Goal: Task Accomplishment & Management: Manage account settings

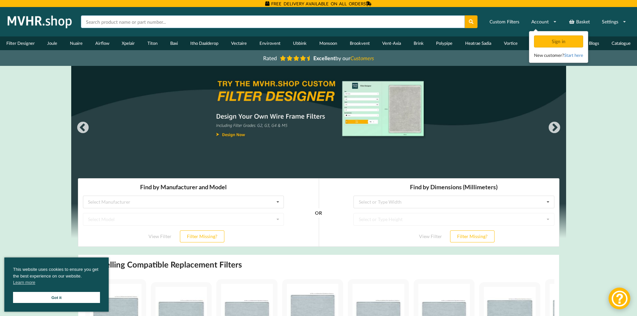
click at [98, 20] on input "text" at bounding box center [273, 21] width 384 height 13
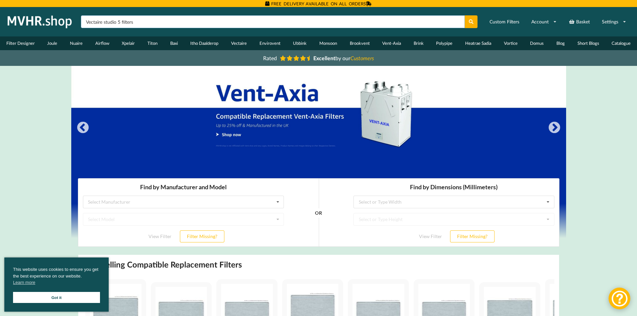
type input "Vectaire studio 5 filters"
click at [465, 15] on button at bounding box center [471, 21] width 13 height 13
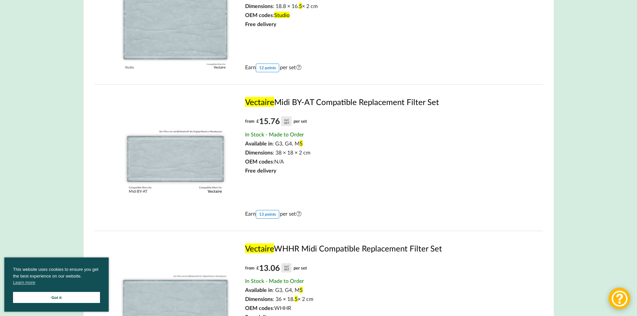
scroll to position [67, 0]
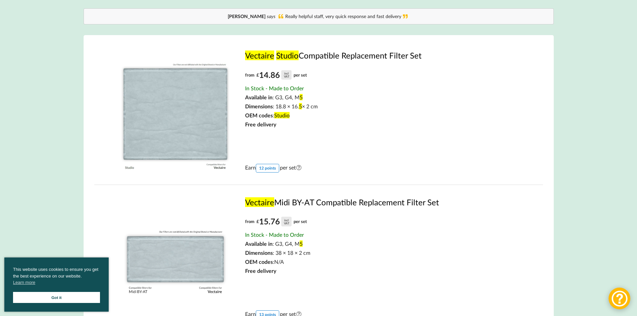
click at [170, 113] on img at bounding box center [175, 111] width 121 height 121
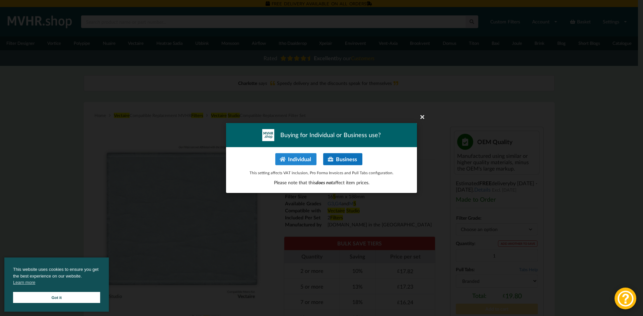
click at [344, 161] on button "Business" at bounding box center [342, 159] width 39 height 12
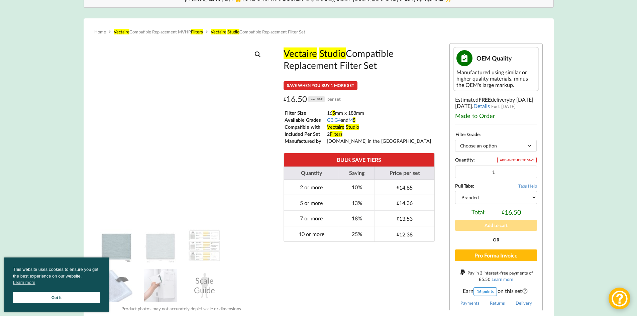
scroll to position [100, 0]
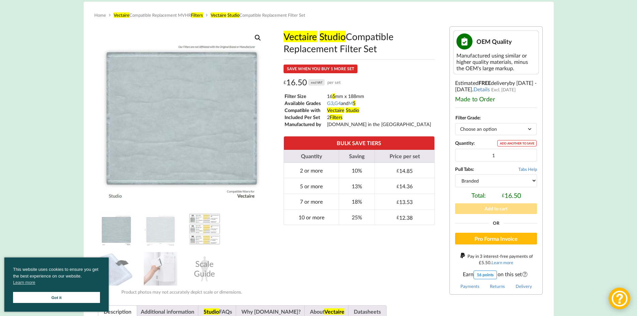
click at [205, 229] on img at bounding box center [204, 228] width 33 height 33
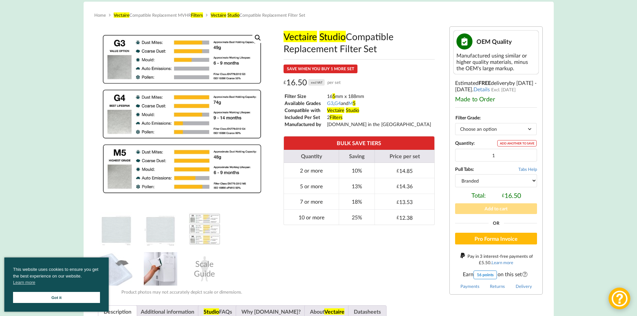
click at [171, 262] on img at bounding box center [160, 268] width 33 height 33
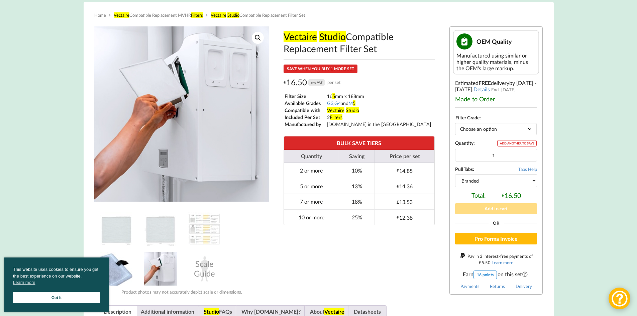
click at [121, 263] on img at bounding box center [116, 268] width 33 height 33
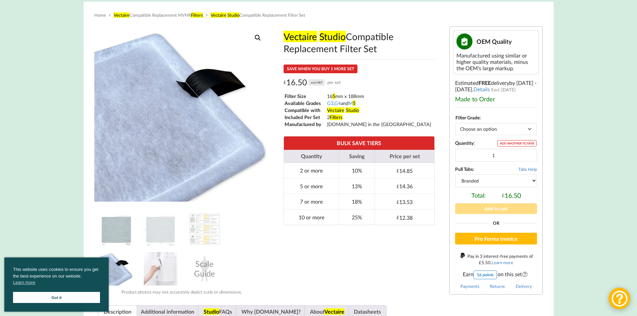
click at [119, 227] on img at bounding box center [116, 228] width 33 height 33
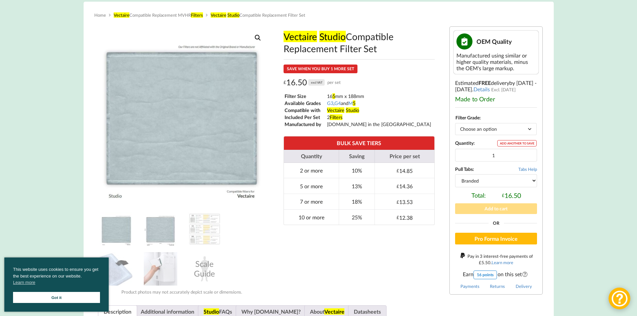
click at [170, 227] on img at bounding box center [160, 228] width 33 height 33
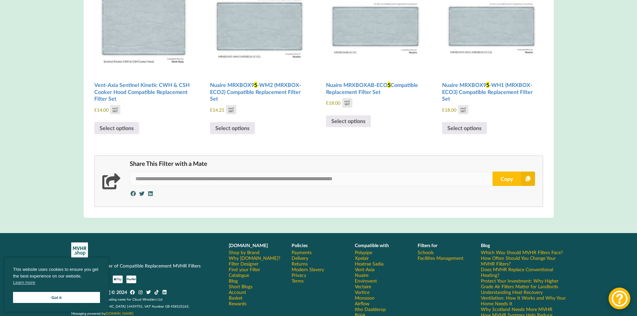
scroll to position [837, 0]
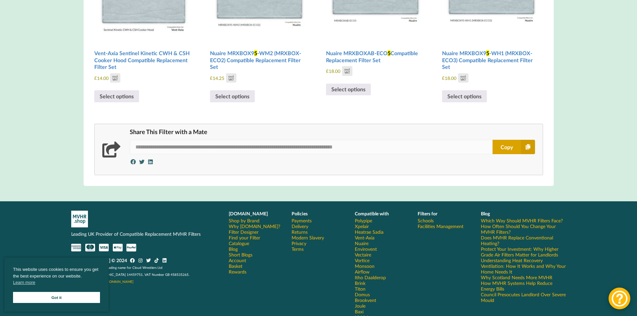
click at [514, 140] on button "Copy" at bounding box center [514, 147] width 42 height 14
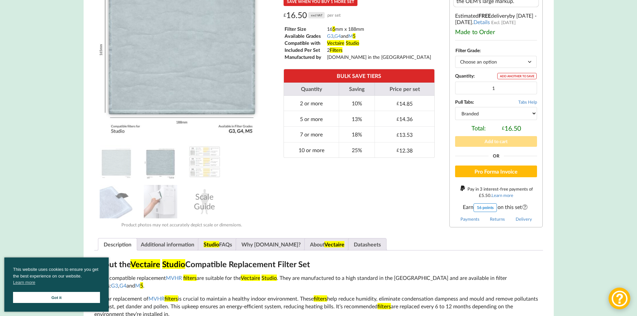
scroll to position [167, 0]
click at [530, 63] on select "Choose an option G3 G4 M 5" at bounding box center [496, 62] width 82 height 12
select select "M5"
click at [455, 56] on select "Choose an option G3 G4 M 5" at bounding box center [496, 62] width 82 height 12
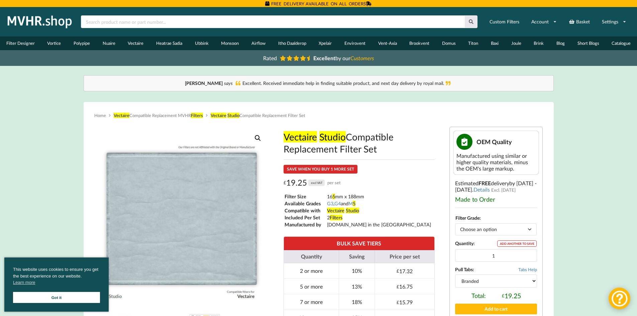
scroll to position [33, 0]
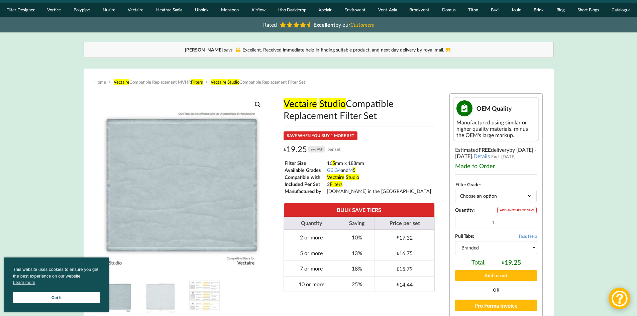
click at [535, 247] on select "Branded Black" at bounding box center [496, 247] width 82 height 13
select select "black"
click at [455, 241] on select "Branded Black" at bounding box center [496, 247] width 82 height 13
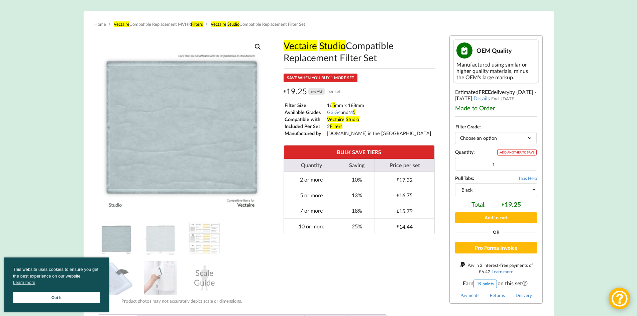
scroll to position [100, 0]
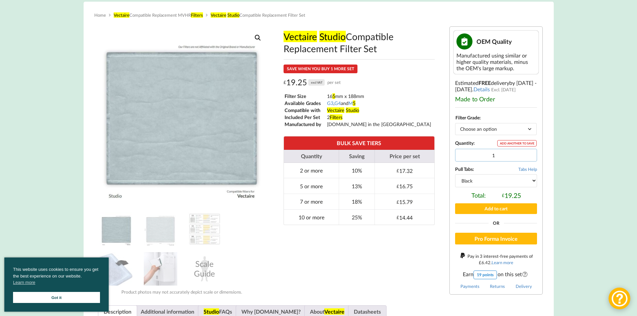
click at [497, 159] on input "1" at bounding box center [496, 155] width 82 height 13
click at [496, 159] on input "1" at bounding box center [496, 155] width 82 height 13
type input "2"
click at [531, 154] on input "2" at bounding box center [496, 155] width 82 height 13
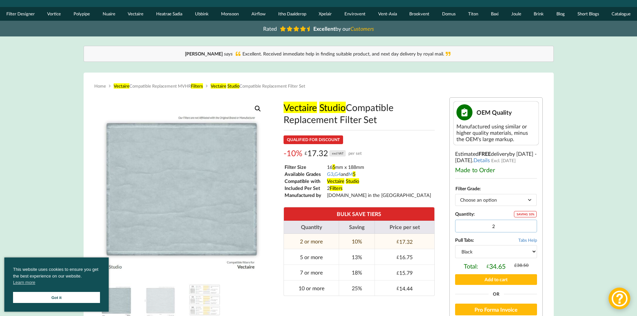
scroll to position [67, 0]
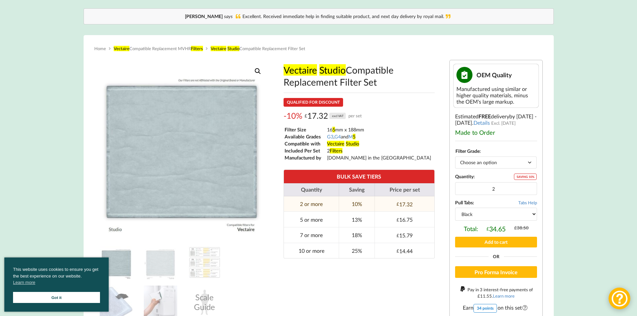
click at [532, 164] on select "Choose an option G3 G4 M 5" at bounding box center [496, 163] width 82 height 12
click at [455, 157] on select "Choose an option G3 G4 M 5" at bounding box center [496, 163] width 82 height 12
click at [531, 164] on select "Choose an option G3 G4 M 5" at bounding box center [496, 163] width 82 height 12
select select "M5"
click at [455, 157] on select "Choose an option G3 G4 M 5" at bounding box center [496, 163] width 82 height 12
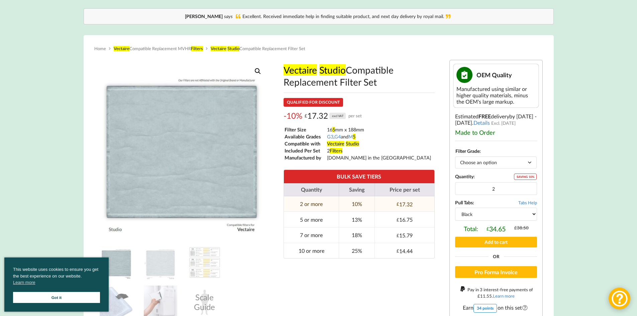
click at [533, 204] on span "Tabs Help" at bounding box center [528, 202] width 19 height 5
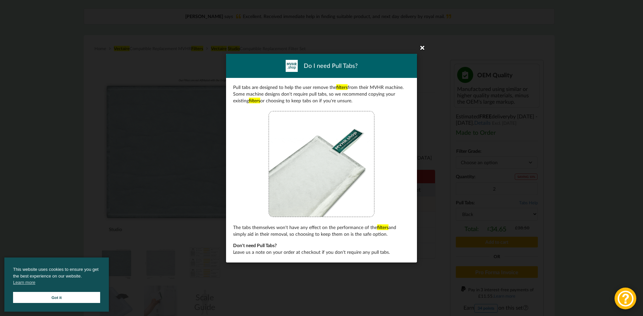
click at [423, 49] on icon at bounding box center [422, 47] width 11 height 11
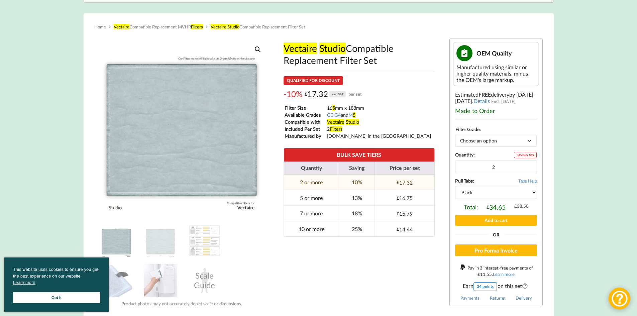
scroll to position [100, 0]
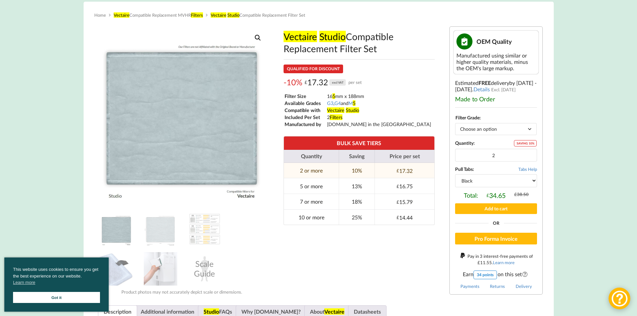
click at [535, 180] on select "Branded Black" at bounding box center [496, 180] width 82 height 13
click at [212, 263] on div "Scale Guide" at bounding box center [204, 268] width 33 height 33
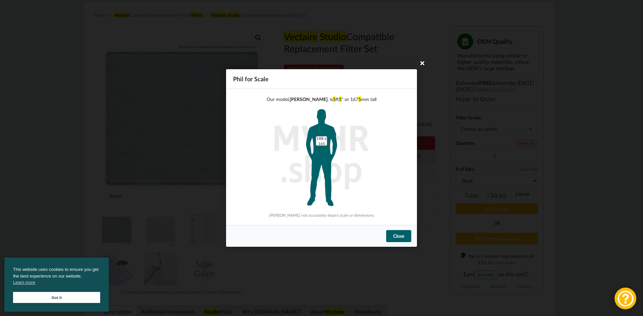
click at [424, 62] on icon at bounding box center [422, 63] width 11 height 11
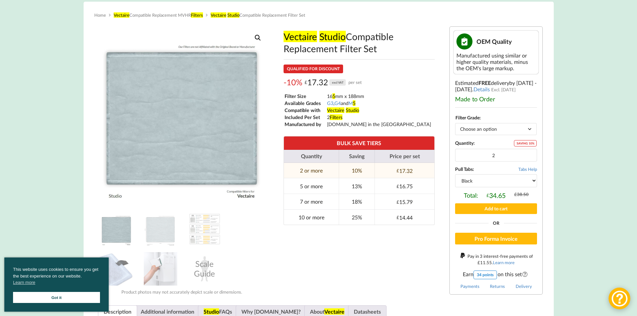
click at [310, 261] on div "Vectaire Studio Compatible Replacement Filter Set QUALIFIED FOR DISCOUNT -10% £…" at bounding box center [359, 161] width 171 height 278
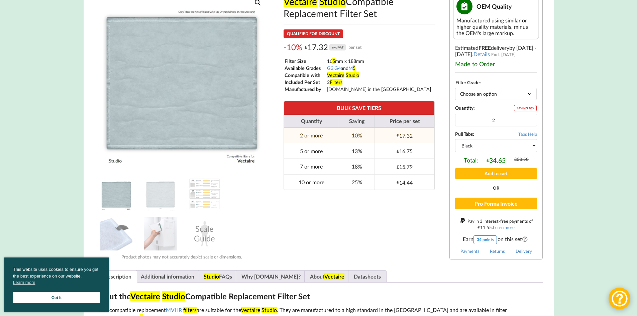
scroll to position [14, 0]
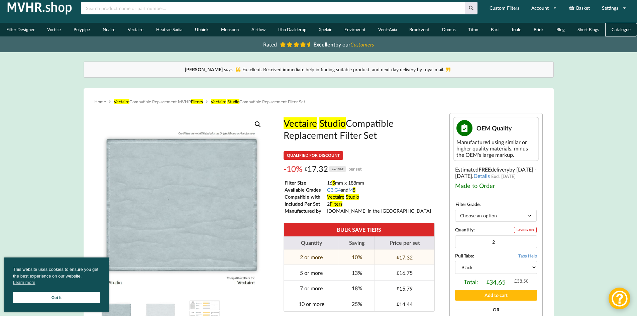
click at [625, 29] on link "Catalogue" at bounding box center [622, 30] width 32 height 14
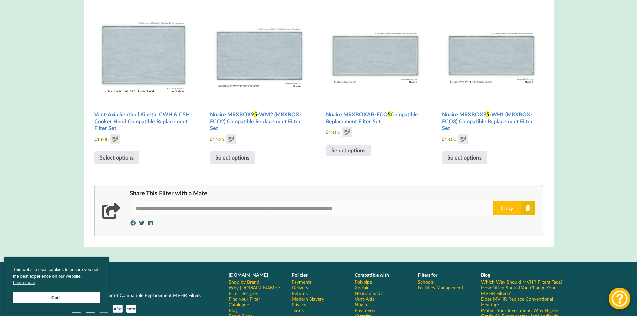
scroll to position [850, 0]
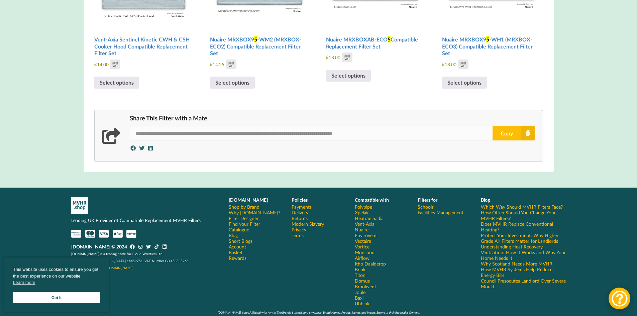
click at [306, 210] on link "Delivery" at bounding box center [300, 213] width 17 height 6
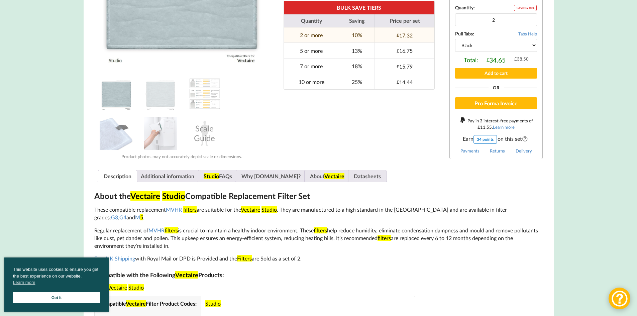
scroll to position [81, 0]
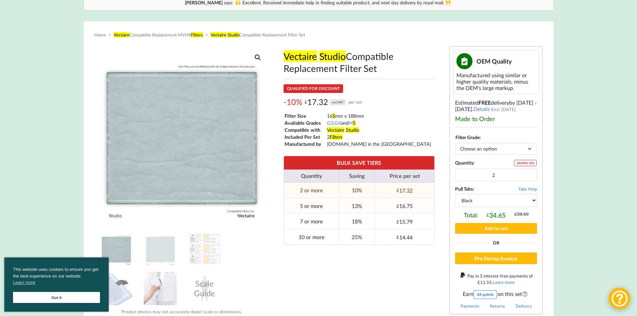
click at [317, 210] on td "5 or more" at bounding box center [311, 206] width 55 height 16
click at [308, 241] on td "10 or more" at bounding box center [311, 237] width 55 height 16
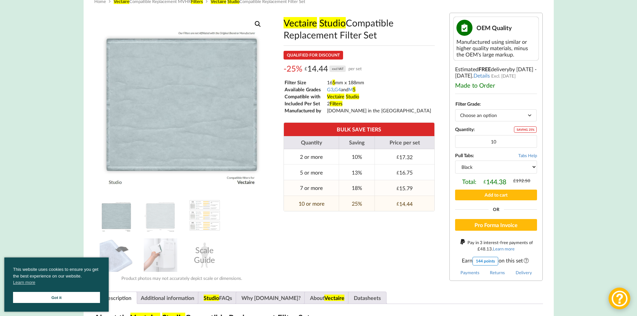
scroll to position [148, 0]
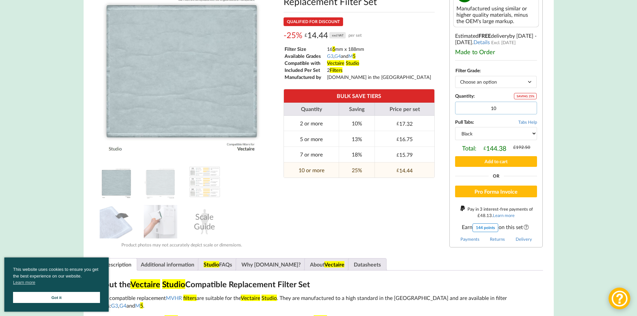
drag, startPoint x: 498, startPoint y: 104, endPoint x: 492, endPoint y: 106, distance: 6.0
click at [492, 106] on input "10" at bounding box center [496, 108] width 82 height 13
type input "27"
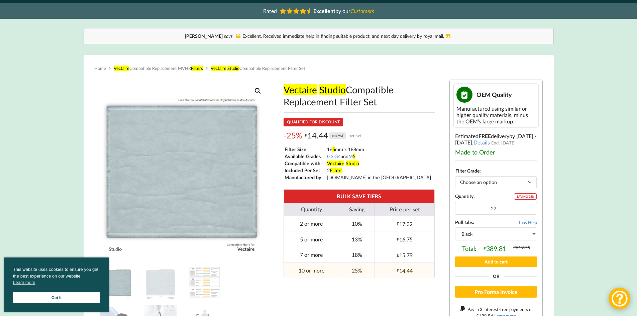
scroll to position [0, 0]
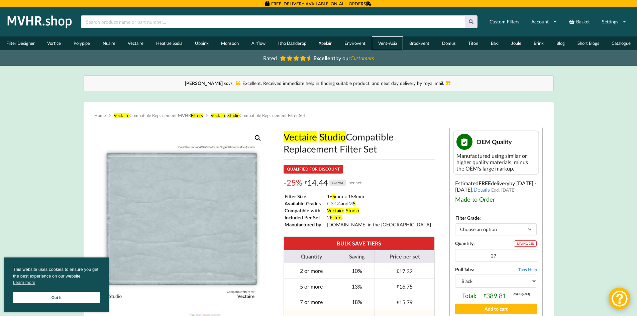
click at [388, 45] on link "Vent-Axia" at bounding box center [387, 43] width 31 height 14
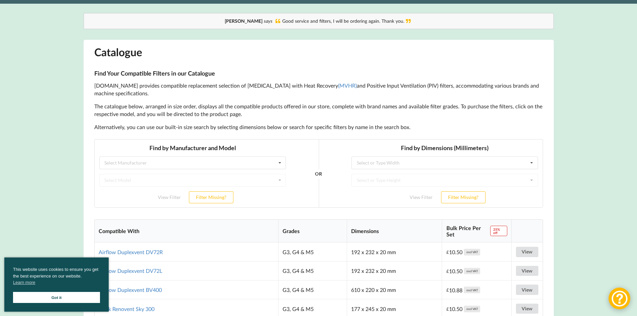
scroll to position [67, 0]
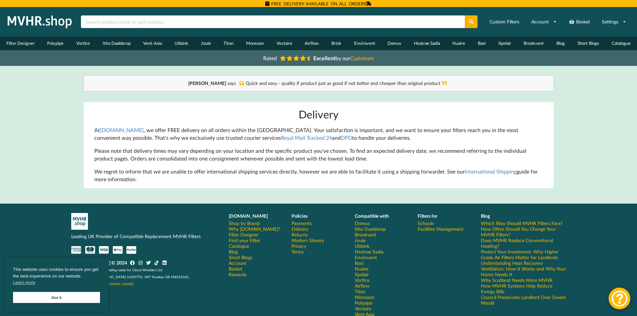
click at [73, 295] on link "Got it" at bounding box center [56, 297] width 87 height 11
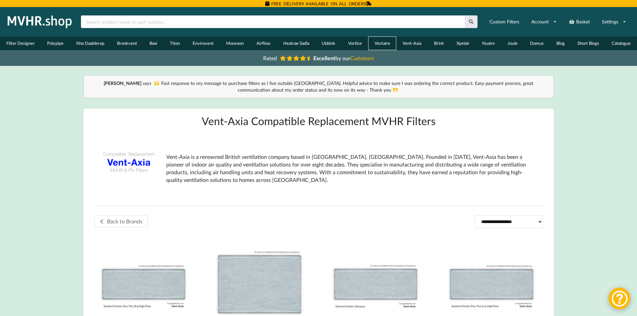
click at [377, 40] on link "Vectaire" at bounding box center [382, 43] width 28 height 14
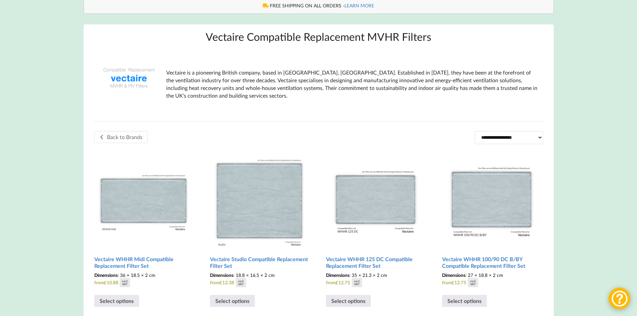
scroll to position [100, 0]
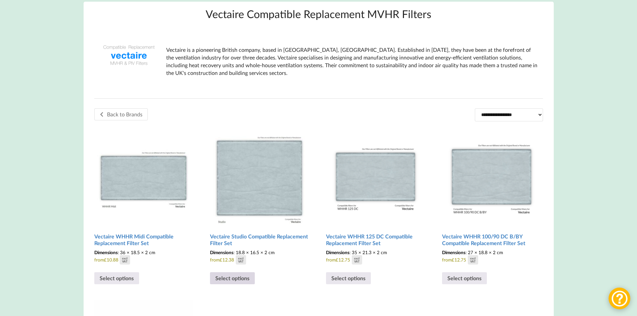
click at [228, 280] on link "Select options" at bounding box center [232, 278] width 45 height 12
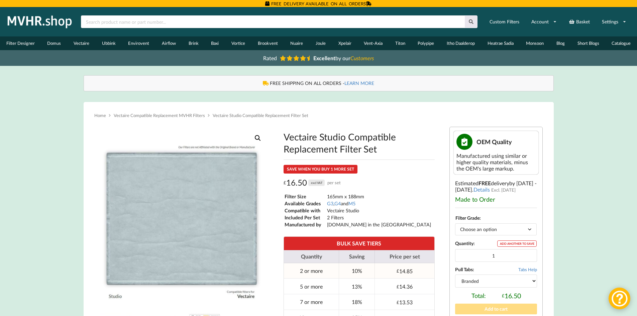
click at [308, 271] on td "2 or more" at bounding box center [311, 270] width 55 height 15
type input "2"
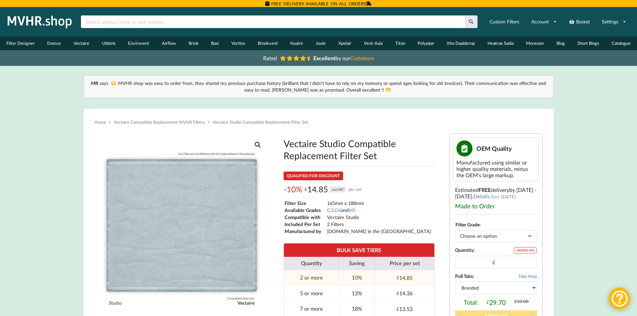
click at [531, 236] on select "Choose an option G3 G4 M5" at bounding box center [496, 236] width 82 height 12
click at [455, 230] on select "Choose an option G3 G4 M5" at bounding box center [496, 236] width 82 height 12
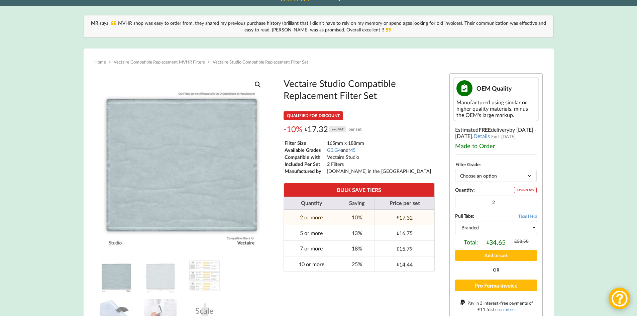
scroll to position [67, 0]
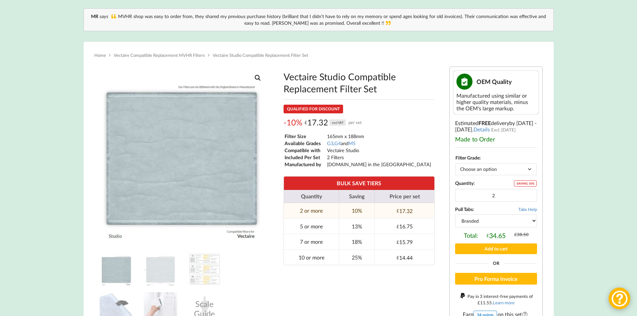
click at [531, 167] on select "Choose an option G3 G4 M5" at bounding box center [496, 169] width 82 height 12
click at [455, 163] on select "Choose an option G3 G4 M5" at bounding box center [496, 169] width 82 height 12
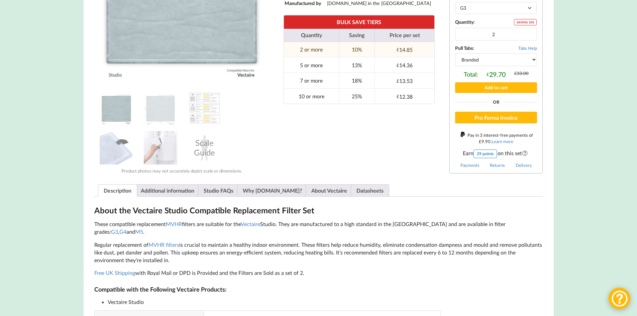
scroll to position [234, 0]
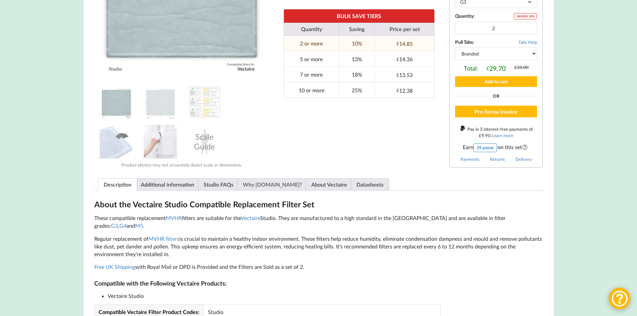
click at [259, 182] on link "Why [DOMAIN_NAME]?" at bounding box center [272, 185] width 59 height 12
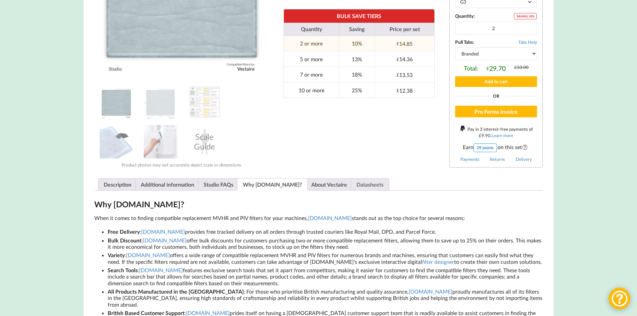
click at [357, 182] on link "Datasheets" at bounding box center [370, 185] width 27 height 12
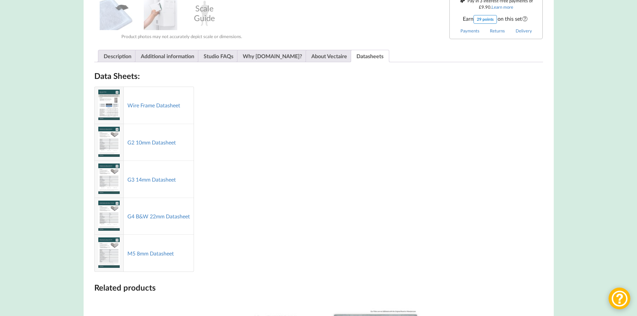
scroll to position [402, 0]
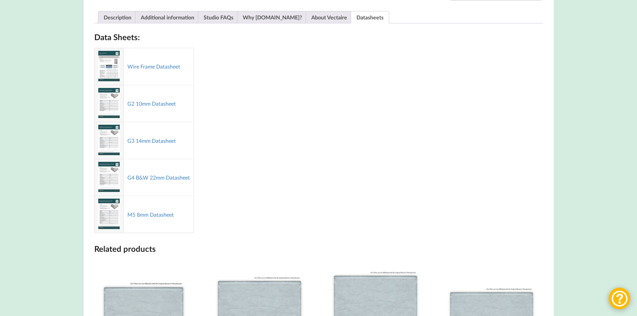
click at [103, 215] on img at bounding box center [108, 214] width 21 height 30
click at [108, 210] on img at bounding box center [108, 214] width 21 height 30
click at [156, 215] on link "M5 8mm Datasheet" at bounding box center [150, 214] width 47 height 6
click at [149, 140] on link "G3 14mm Datasheet" at bounding box center [151, 141] width 49 height 6
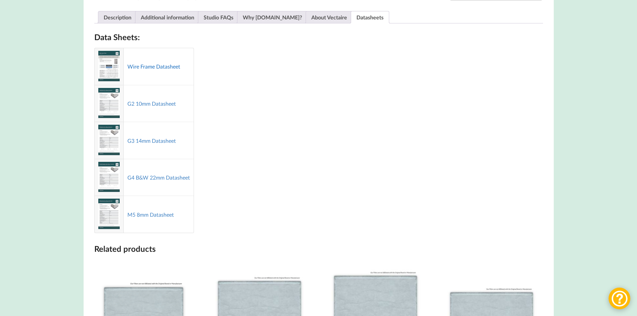
click at [151, 64] on link "Wire Frame Datasheet" at bounding box center [153, 66] width 53 height 6
click at [138, 179] on link "G4 B&W 22mm Datasheet" at bounding box center [158, 177] width 63 height 6
click at [274, 17] on link "Why [DOMAIN_NAME]?" at bounding box center [272, 17] width 59 height 12
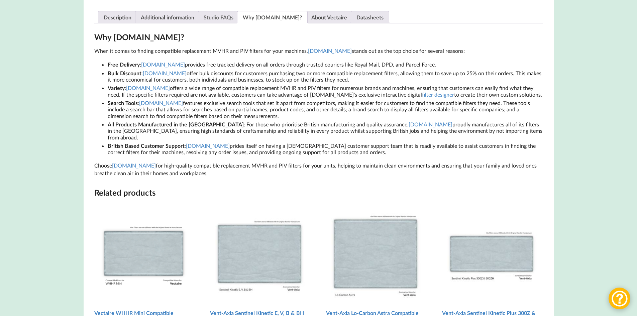
click at [222, 19] on link "Studio FAQs" at bounding box center [219, 17] width 30 height 12
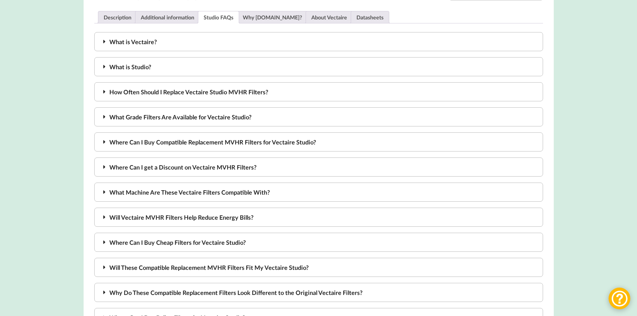
click at [105, 244] on icon at bounding box center [105, 242] width 8 height 6
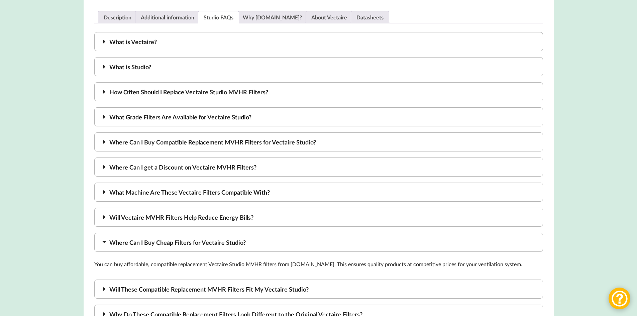
click at [105, 242] on icon at bounding box center [104, 243] width 6 height 8
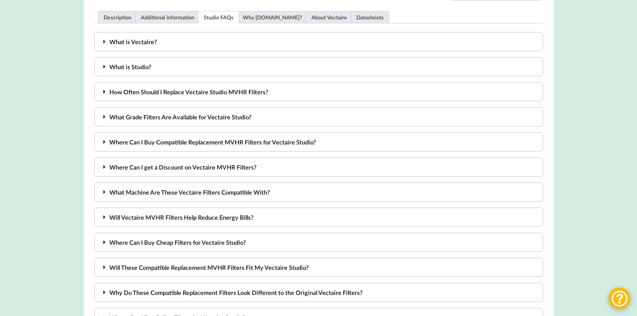
click at [105, 167] on icon at bounding box center [105, 167] width 8 height 6
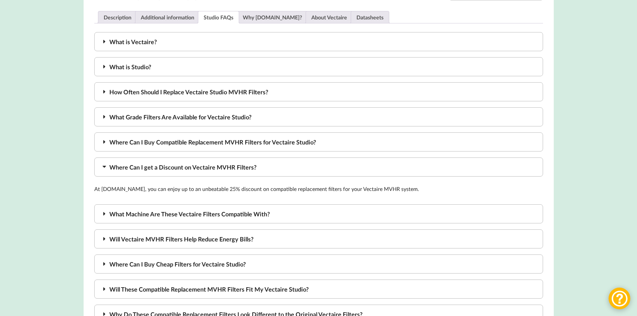
click at [107, 169] on icon at bounding box center [104, 167] width 6 height 8
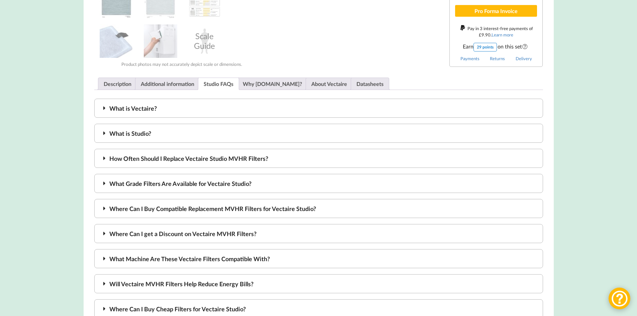
scroll to position [335, 0]
click at [357, 84] on link "Datasheets" at bounding box center [370, 84] width 27 height 12
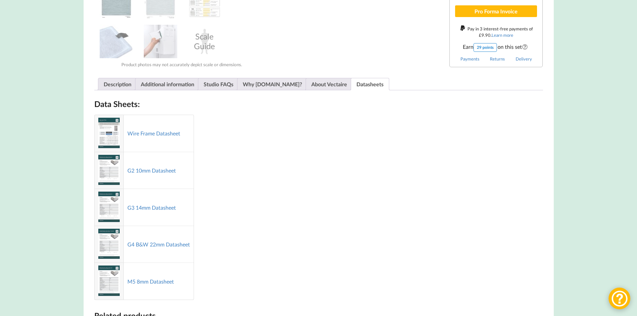
click at [104, 169] on img at bounding box center [108, 170] width 21 height 30
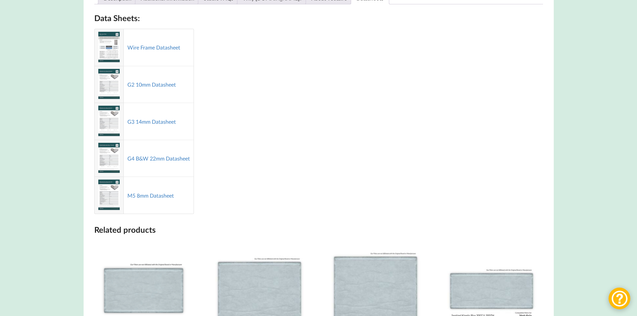
scroll to position [435, 0]
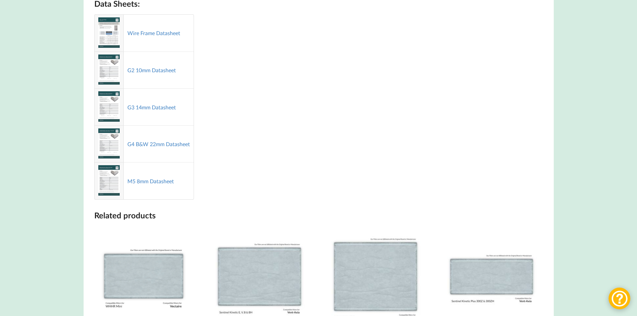
drag, startPoint x: 102, startPoint y: 65, endPoint x: 105, endPoint y: 68, distance: 3.8
click at [102, 65] on img at bounding box center [108, 70] width 21 height 30
click at [164, 70] on link "G2 10mm Datasheet" at bounding box center [151, 70] width 49 height 6
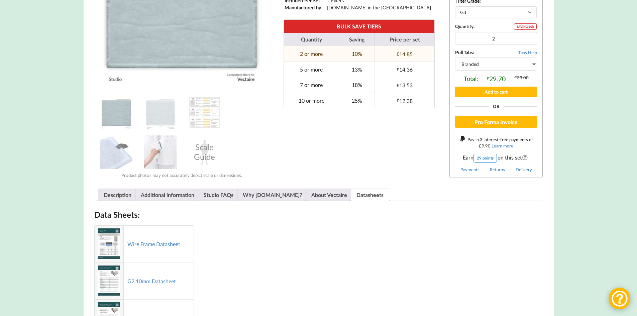
scroll to position [167, 0]
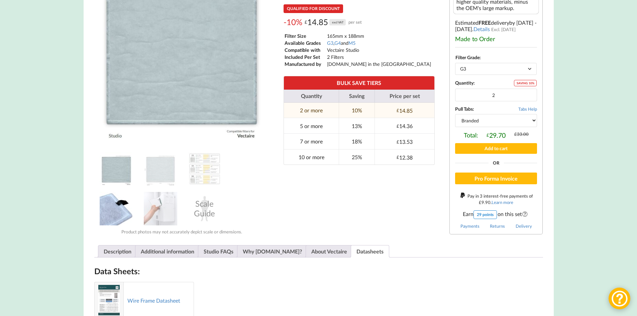
click at [109, 216] on img at bounding box center [116, 208] width 33 height 33
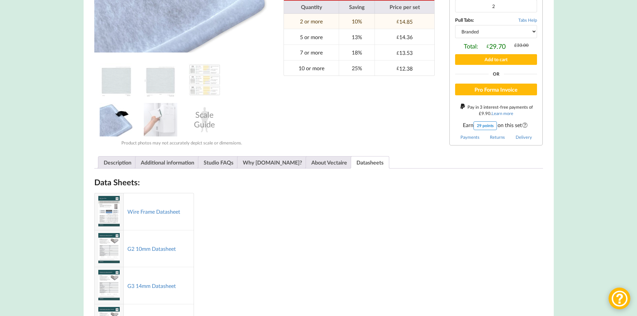
scroll to position [301, 0]
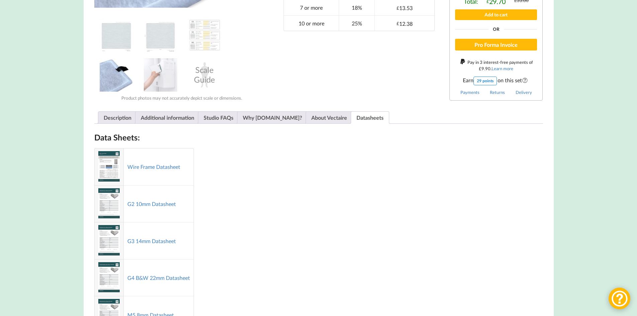
click at [111, 193] on img at bounding box center [108, 203] width 21 height 30
click at [136, 205] on link "G2 10mm Datasheet" at bounding box center [151, 204] width 49 height 6
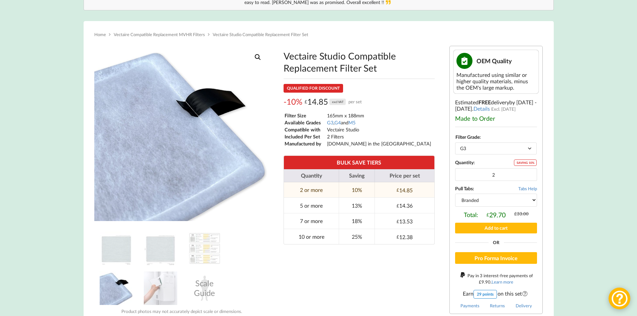
scroll to position [100, 0]
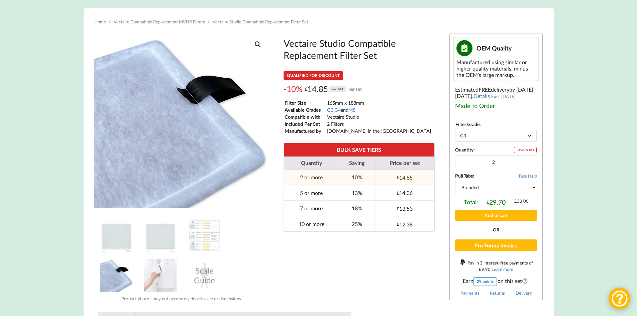
click at [528, 135] on select "Choose an option G3 G4 M5" at bounding box center [496, 136] width 82 height 12
click at [455, 130] on select "Choose an option G3 G4 M5" at bounding box center [496, 136] width 82 height 12
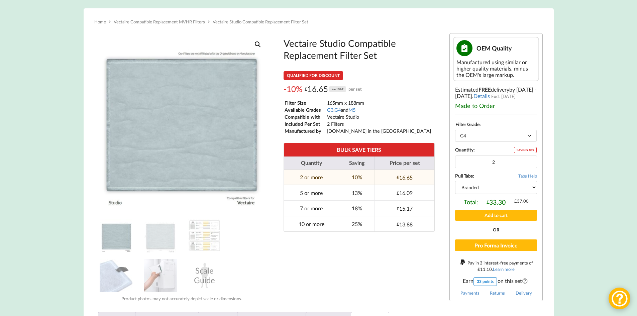
click at [532, 133] on select "Choose an option G3 G4 M5" at bounding box center [496, 136] width 82 height 12
click at [455, 130] on select "Choose an option G3 G4 M5" at bounding box center [496, 136] width 82 height 12
click at [529, 136] on select "Choose an option G3 G4 M5" at bounding box center [496, 136] width 82 height 12
click at [455, 130] on select "Choose an option G3 G4 M5" at bounding box center [496, 136] width 82 height 12
click at [530, 138] on select "Choose an option G3 G4 M5" at bounding box center [496, 136] width 82 height 12
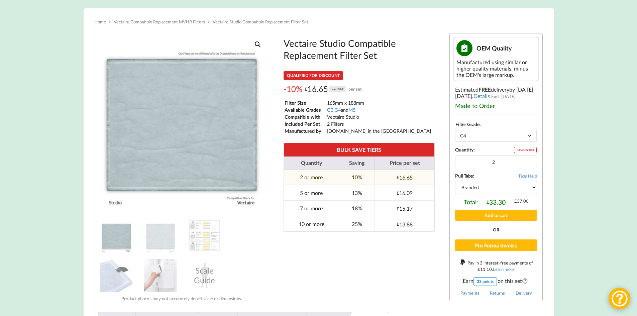
select select "M5"
click at [455, 130] on select "Choose an option G3 G4 M5" at bounding box center [496, 136] width 82 height 12
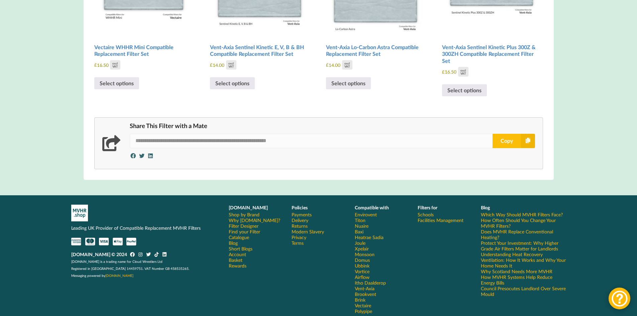
scroll to position [736, 0]
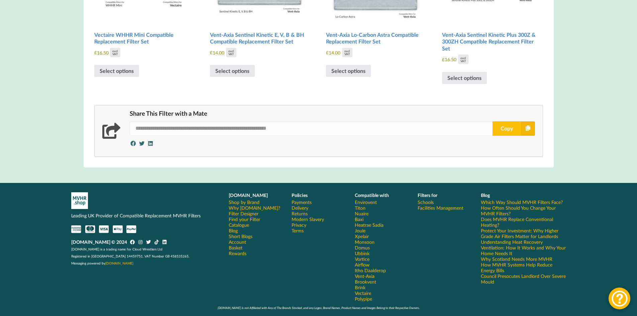
click at [301, 206] on link "Delivery" at bounding box center [300, 208] width 17 height 6
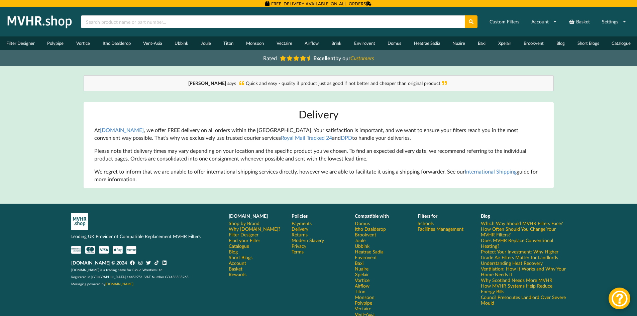
click at [299, 229] on link "Delivery" at bounding box center [300, 229] width 17 height 6
click at [297, 234] on link "Returns" at bounding box center [300, 235] width 16 height 6
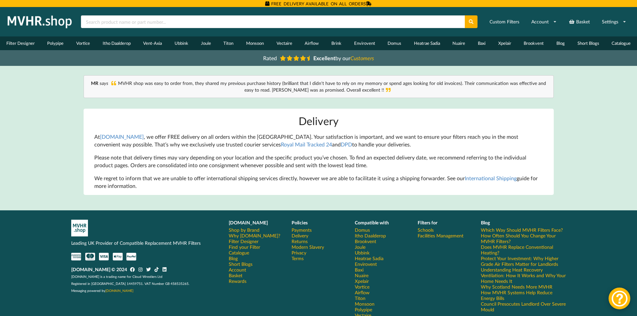
scroll to position [31, 0]
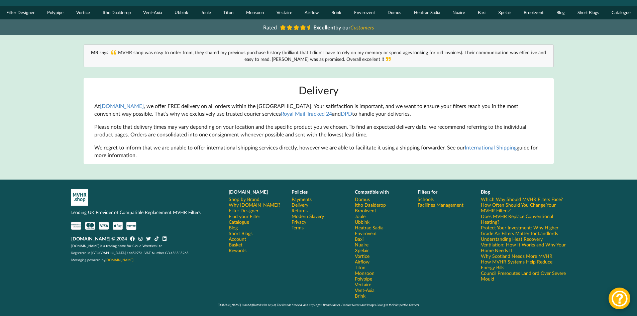
click at [298, 228] on link "Terms" at bounding box center [298, 228] width 12 height 6
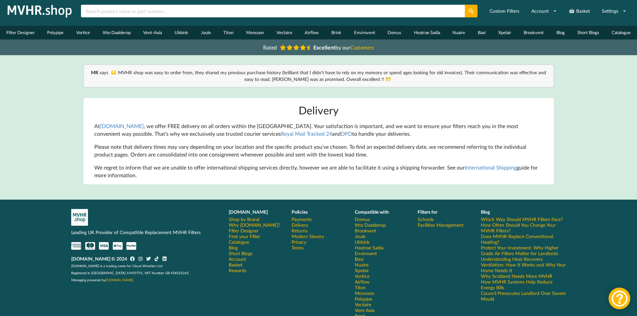
scroll to position [0, 0]
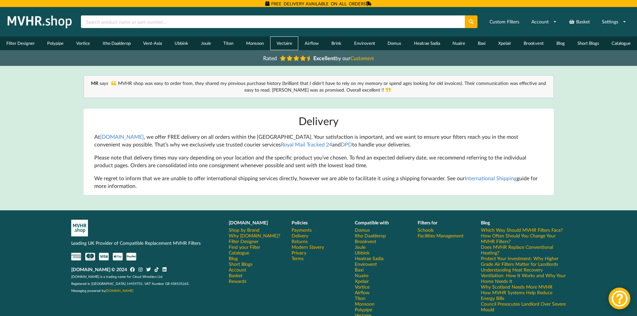
click at [286, 42] on link "Vectaire" at bounding box center [284, 43] width 28 height 14
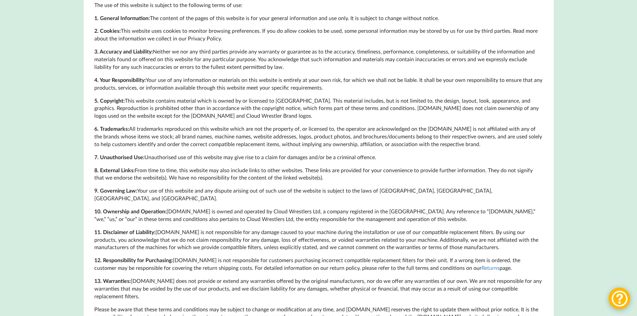
scroll to position [167, 0]
click at [621, 300] on div at bounding box center [620, 299] width 22 height 22
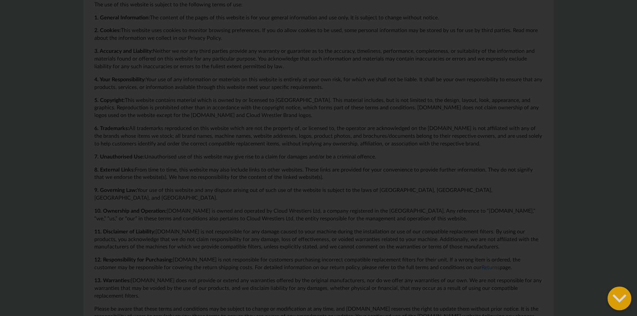
scroll to position [0, 0]
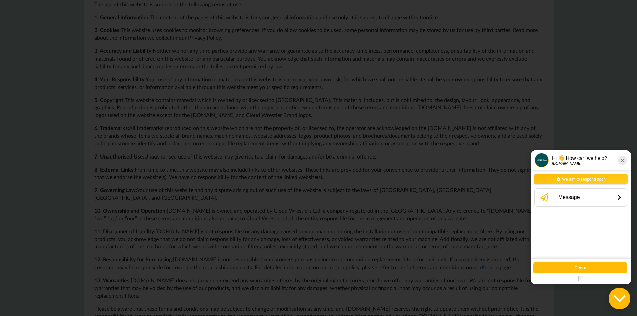
click at [622, 161] on div at bounding box center [623, 160] width 8 height 8
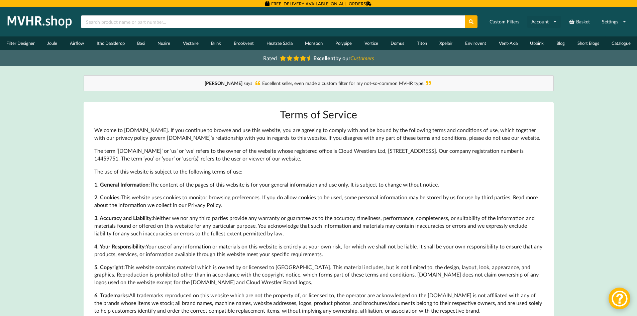
click at [555, 21] on icon at bounding box center [555, 22] width 4 height 4
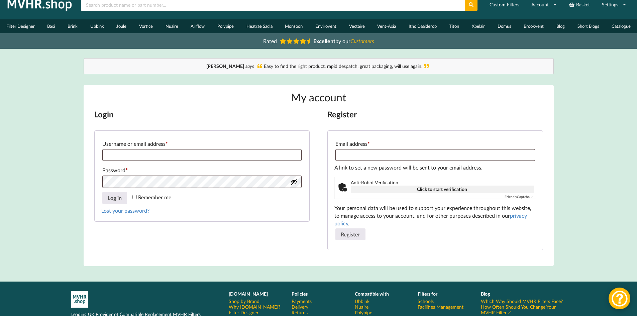
scroll to position [33, 0]
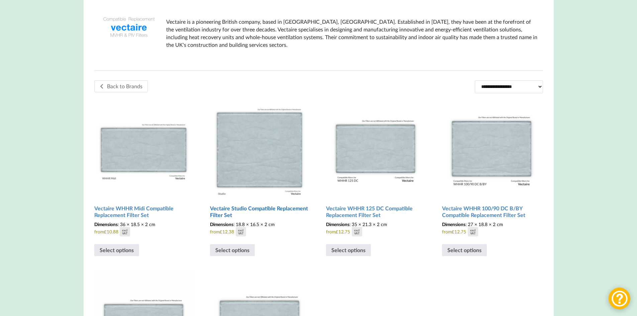
scroll to position [134, 0]
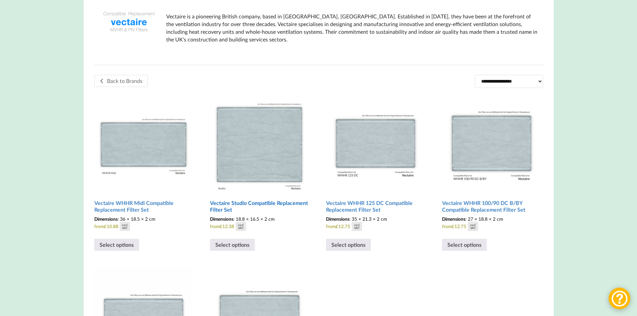
click at [262, 137] on img at bounding box center [259, 142] width 99 height 99
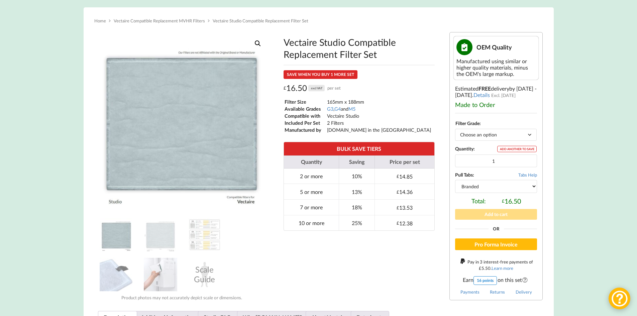
scroll to position [100, 0]
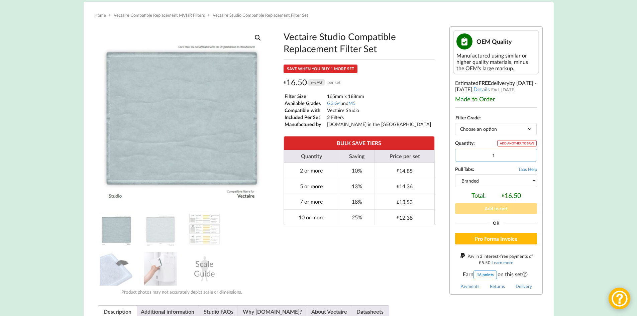
click at [530, 157] on input "1" at bounding box center [496, 155] width 82 height 13
click at [530, 155] on input "2" at bounding box center [496, 155] width 82 height 13
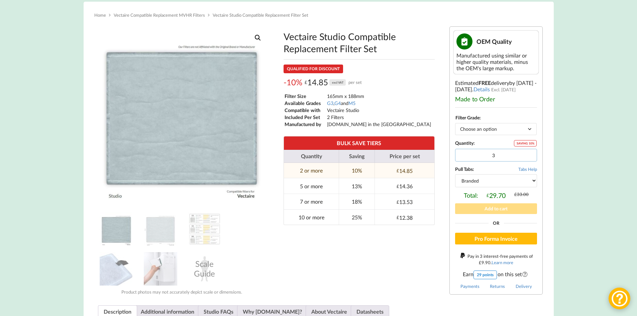
click at [530, 155] on input "3" at bounding box center [496, 155] width 82 height 13
click at [530, 155] on input "4" at bounding box center [496, 155] width 82 height 13
click at [530, 155] on input "5" at bounding box center [496, 155] width 82 height 13
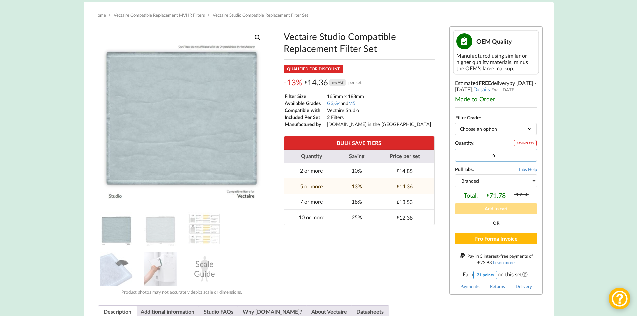
click at [530, 155] on input "6" at bounding box center [496, 155] width 82 height 13
click at [530, 156] on input "5" at bounding box center [496, 155] width 82 height 13
click at [530, 156] on input "4" at bounding box center [496, 155] width 82 height 13
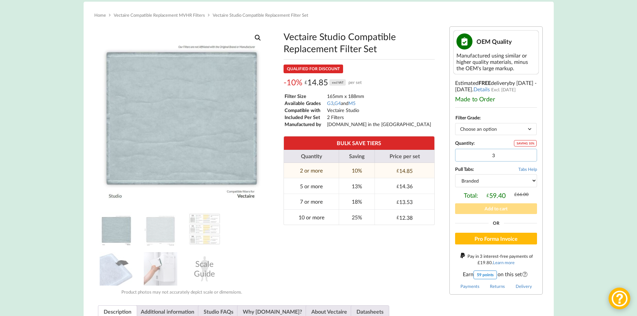
click at [530, 156] on input "3" at bounding box center [496, 155] width 82 height 13
click at [530, 156] on input "2" at bounding box center [496, 155] width 82 height 13
click at [530, 156] on input "1" at bounding box center [496, 155] width 82 height 13
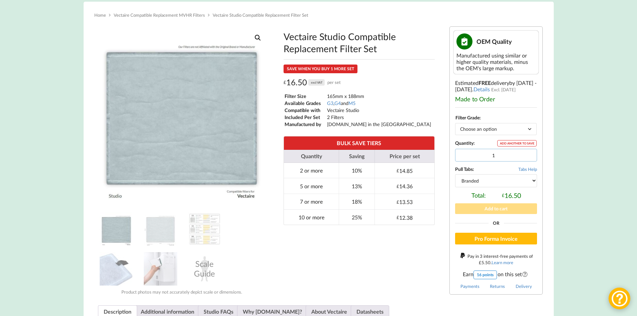
click at [530, 156] on input "1" at bounding box center [496, 155] width 82 height 13
click at [503, 156] on input "1" at bounding box center [496, 155] width 82 height 13
type input "27"
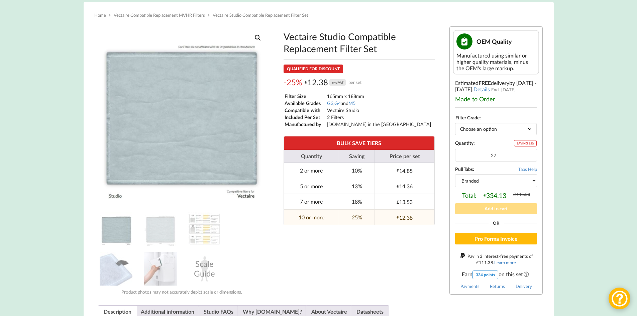
click at [532, 128] on select "Choose an option G3 G4 M5" at bounding box center [496, 129] width 82 height 12
select select "M5"
click at [455, 123] on select "Choose an option G3 G4 M5" at bounding box center [496, 129] width 82 height 12
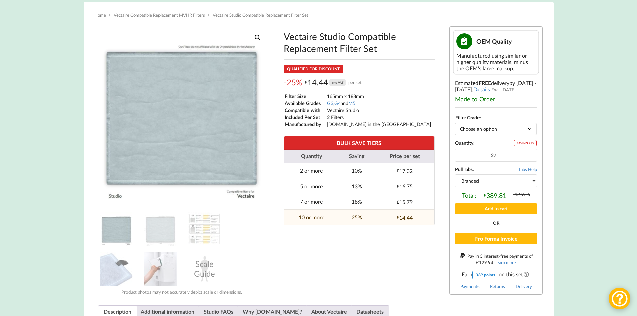
click at [475, 285] on link "Payments" at bounding box center [470, 286] width 19 height 5
click at [529, 157] on input "26" at bounding box center [496, 155] width 82 height 13
click at [529, 157] on input "25" at bounding box center [496, 155] width 82 height 13
drag, startPoint x: 501, startPoint y: 156, endPoint x: 492, endPoint y: 156, distance: 9.0
click at [492, 156] on input "25" at bounding box center [496, 155] width 82 height 13
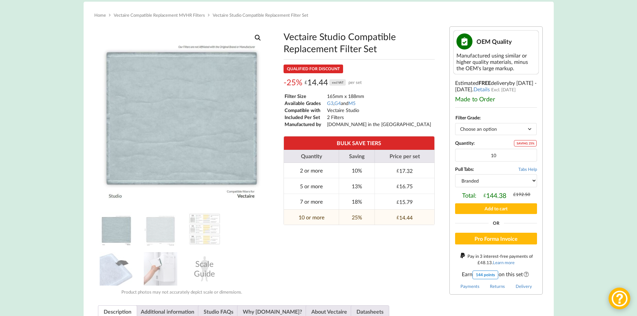
click at [391, 274] on div "Vectaire Studio Compatible Replacement Filter Set QUALIFIED FOR DISCOUNT -25% £…" at bounding box center [359, 161] width 171 height 278
click at [532, 127] on select "Choose an option G3 G4 M5" at bounding box center [496, 129] width 82 height 12
click at [482, 89] on link "Details" at bounding box center [482, 89] width 16 height 6
click at [528, 153] on input "11" at bounding box center [496, 155] width 82 height 13
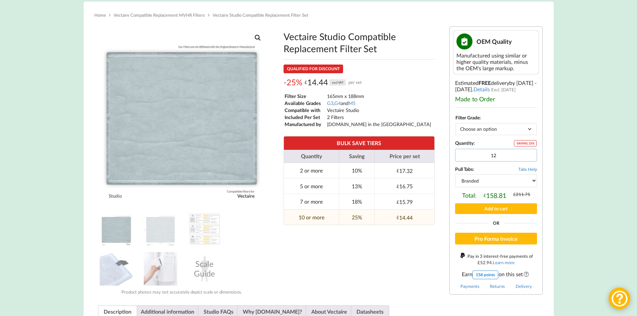
click at [528, 153] on input "12" at bounding box center [496, 155] width 82 height 13
click at [528, 153] on input "13" at bounding box center [496, 155] width 82 height 13
click at [528, 153] on input "14" at bounding box center [496, 155] width 82 height 13
click at [530, 157] on input "13" at bounding box center [496, 155] width 82 height 13
click at [530, 157] on input "12" at bounding box center [496, 155] width 82 height 13
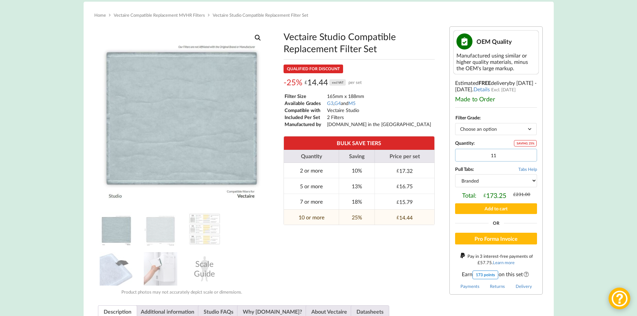
click at [530, 157] on input "11" at bounding box center [496, 155] width 82 height 13
click at [530, 157] on input "10" at bounding box center [496, 155] width 82 height 13
click at [530, 157] on input "9" at bounding box center [496, 155] width 82 height 13
click at [530, 157] on input "8" at bounding box center [496, 155] width 82 height 13
type input "9"
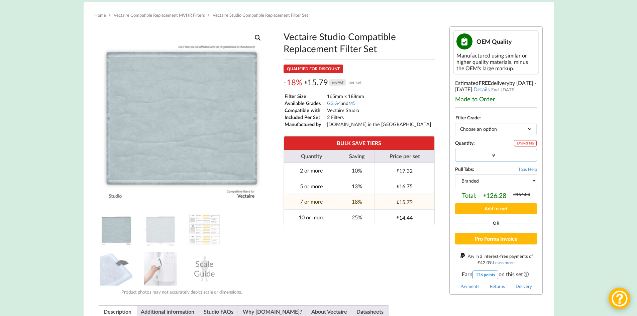
click at [531, 154] on input "9" at bounding box center [496, 155] width 82 height 13
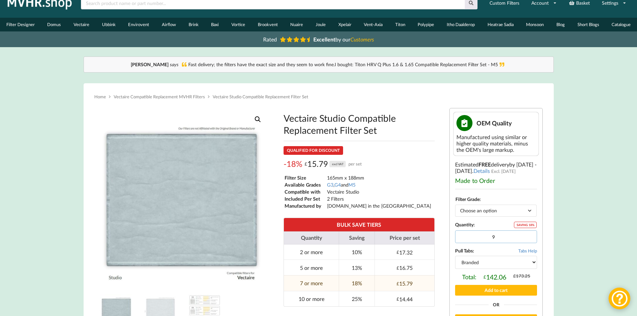
scroll to position [0, 0]
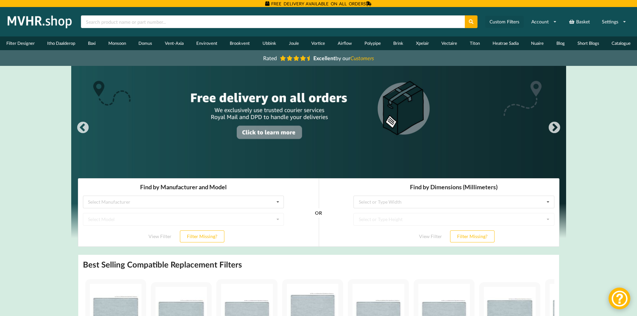
click at [511, 21] on link "Custom Filters" at bounding box center [505, 22] width 38 height 12
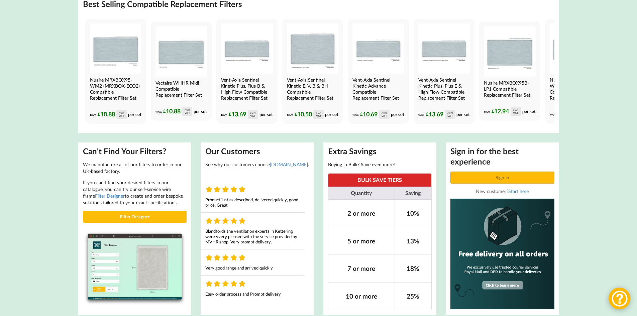
scroll to position [268, 0]
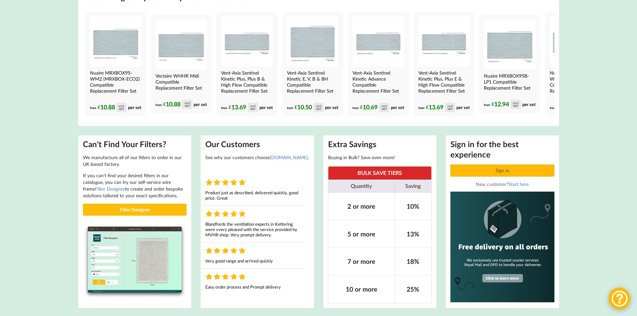
click at [509, 280] on img at bounding box center [503, 247] width 104 height 111
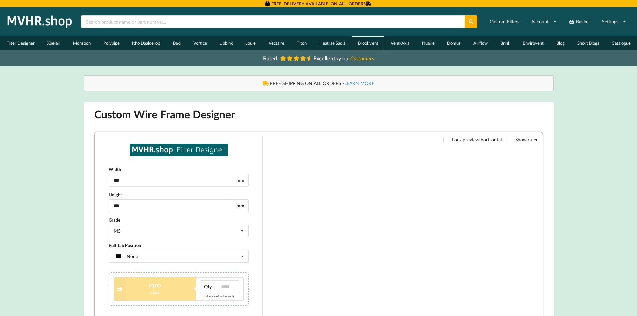
type input "***"
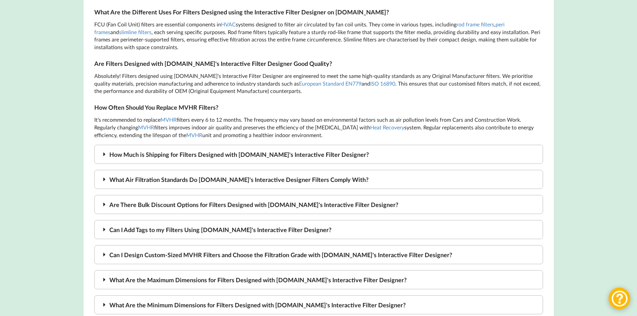
scroll to position [1305, 0]
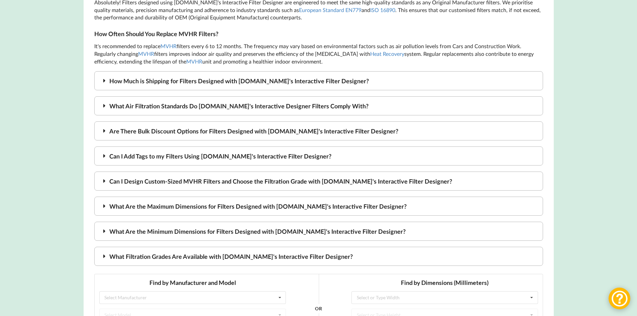
click at [104, 153] on icon at bounding box center [105, 156] width 8 height 6
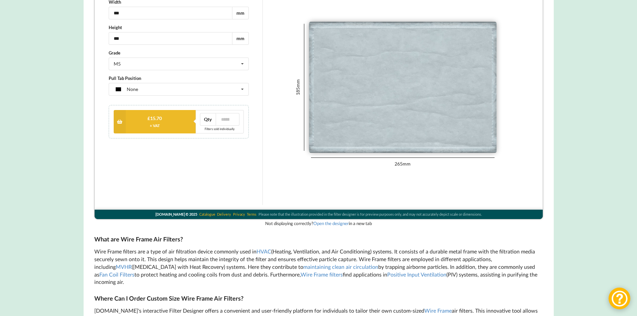
scroll to position [0, 0]
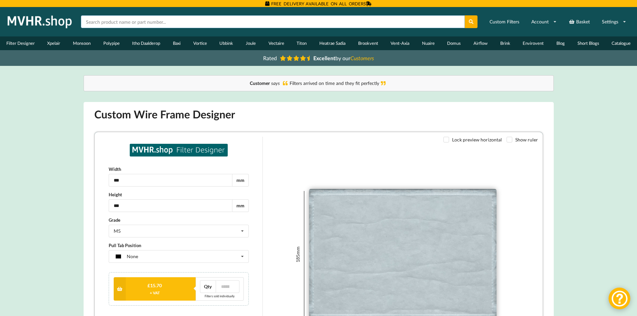
click at [103, 21] on input "text" at bounding box center [273, 21] width 384 height 13
type input "contact"
click at [470, 22] on icon at bounding box center [472, 21] width 6 height 5
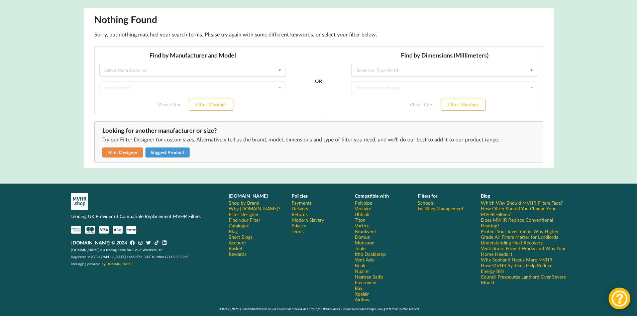
scroll to position [98, 0]
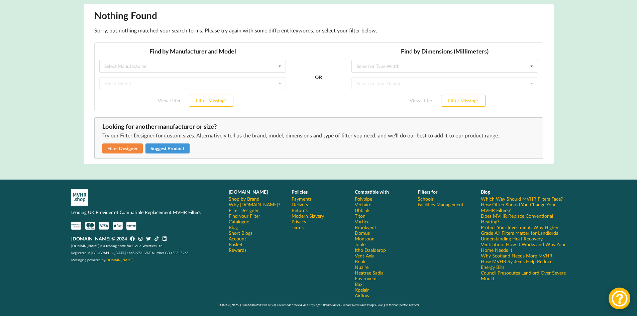
click at [304, 199] on link "Payments" at bounding box center [302, 199] width 20 height 6
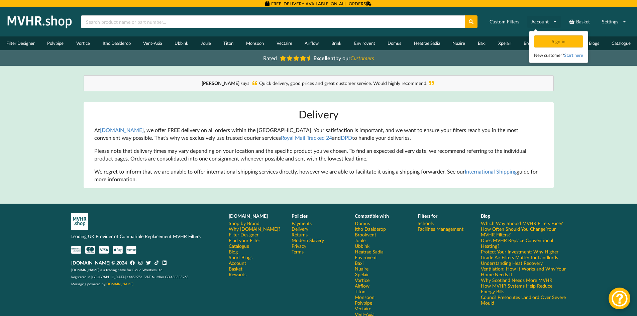
click at [555, 18] on link "Account" at bounding box center [544, 22] width 34 height 12
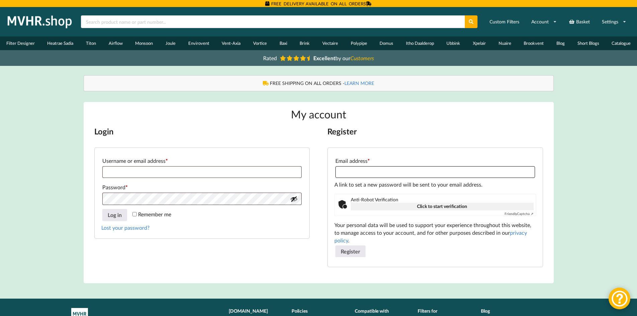
click at [346, 171] on input "Email address * Required" at bounding box center [435, 172] width 199 height 12
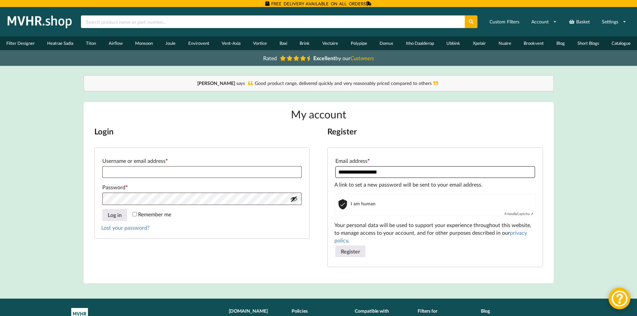
drag, startPoint x: 348, startPoint y: 172, endPoint x: 325, endPoint y: 176, distance: 23.8
click at [325, 176] on div "**********" at bounding box center [318, 202] width 449 height 152
type input "**********"
click at [356, 255] on button "Register" at bounding box center [351, 252] width 30 height 12
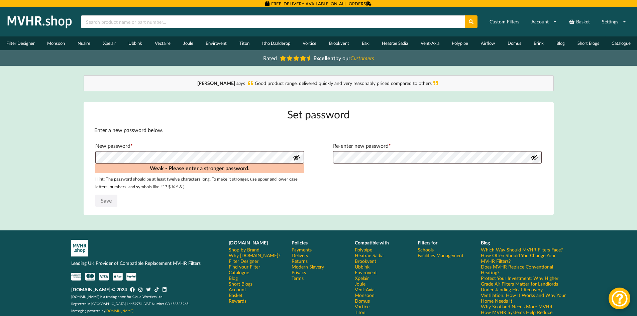
click at [295, 160] on button "Show password" at bounding box center [296, 157] width 7 height 7
click at [295, 160] on button "Hide password" at bounding box center [296, 157] width 7 height 7
click at [298, 157] on button "Show password" at bounding box center [296, 157] width 7 height 7
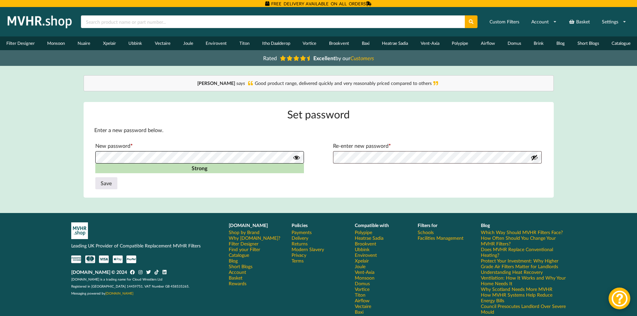
click at [79, 163] on div "Ollie says Good product range, delivered quickly and very reasonably priced com…" at bounding box center [318, 136] width 495 height 122
click at [454, 180] on p "Save" at bounding box center [318, 183] width 449 height 14
click at [533, 158] on button "Show password" at bounding box center [534, 157] width 7 height 7
click at [105, 182] on button "Save" at bounding box center [106, 183] width 22 height 12
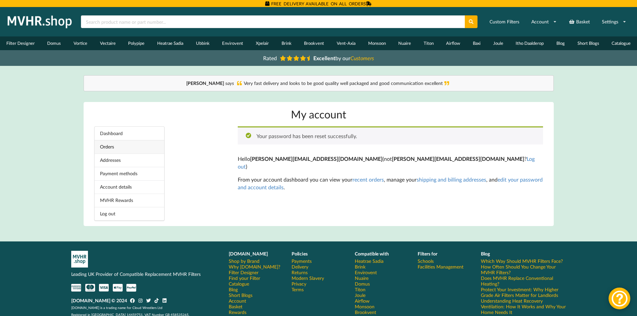
click at [116, 144] on link "Orders" at bounding box center [130, 146] width 70 height 13
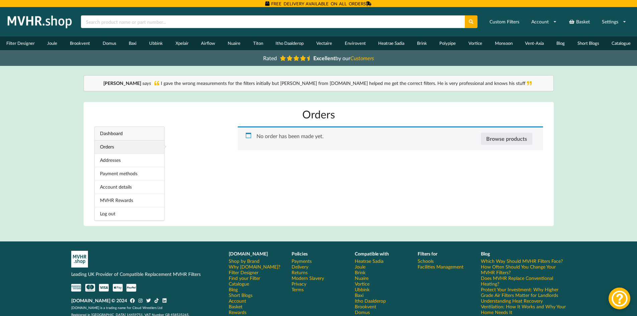
click at [104, 133] on link "Dashboard" at bounding box center [130, 133] width 70 height 13
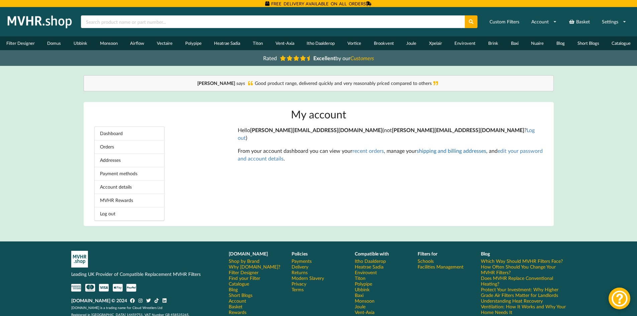
click at [450, 148] on link "shipping and billing addresses" at bounding box center [452, 151] width 70 height 6
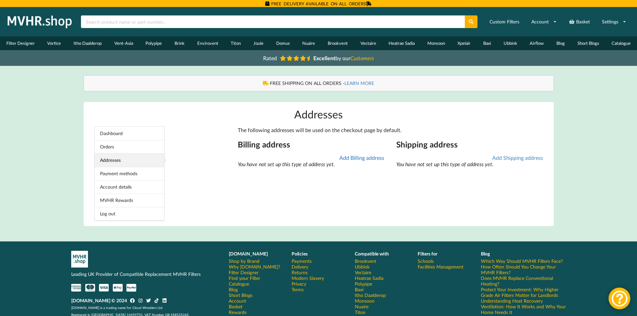
click at [362, 156] on link "Add Billing address" at bounding box center [362, 158] width 45 height 6
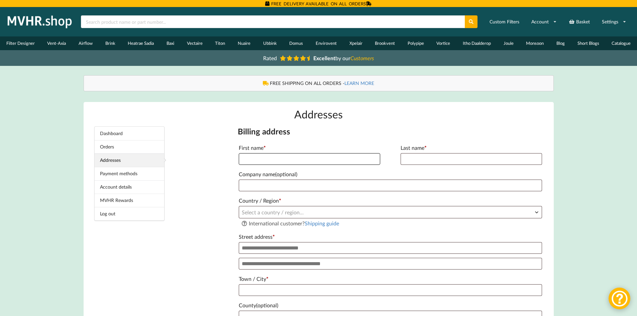
click at [250, 159] on input "First name *" at bounding box center [310, 159] width 142 height 12
type input "********"
type input "******"
click at [249, 189] on input "Company name (optional)" at bounding box center [391, 186] width 304 height 12
type input "**********"
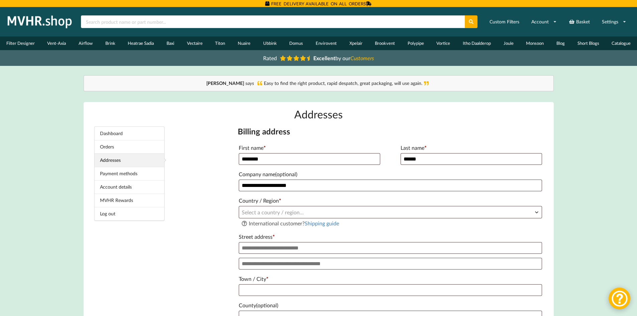
select select "**"
type input "**********"
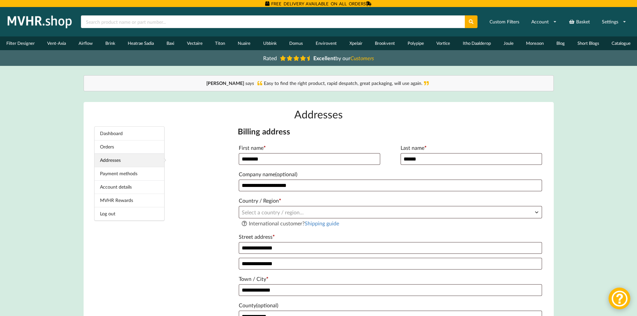
type input "********"
select select "**"
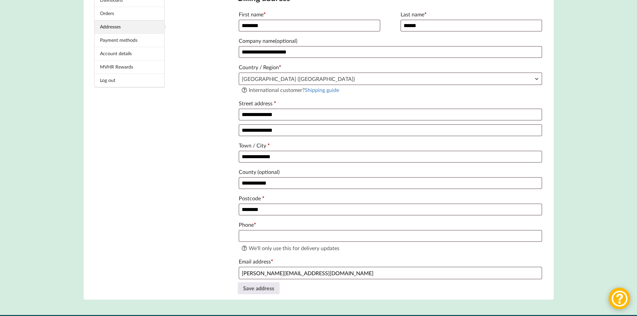
scroll to position [134, 0]
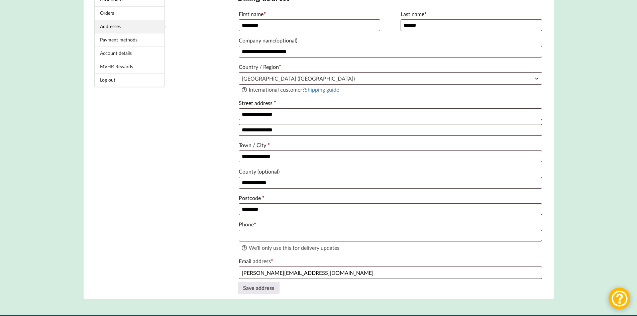
click at [245, 240] on input "Phone *" at bounding box center [391, 236] width 304 height 12
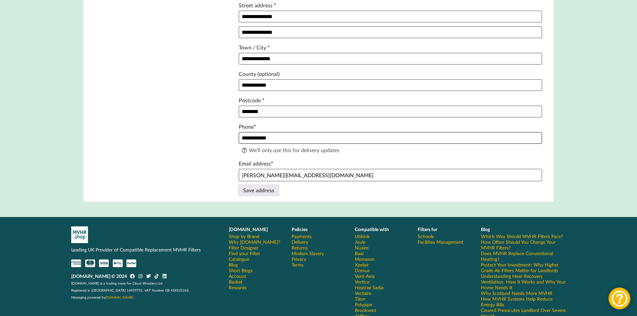
scroll to position [234, 0]
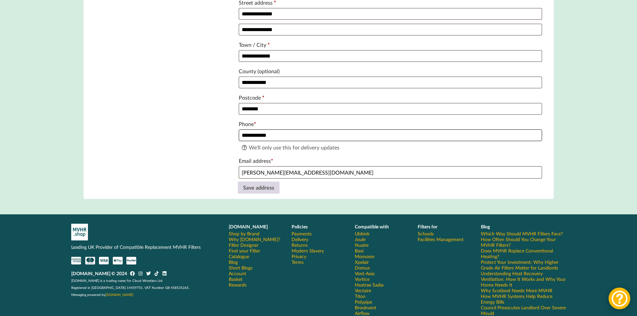
type input "**********"
click at [264, 190] on button "Save address" at bounding box center [259, 188] width 42 height 12
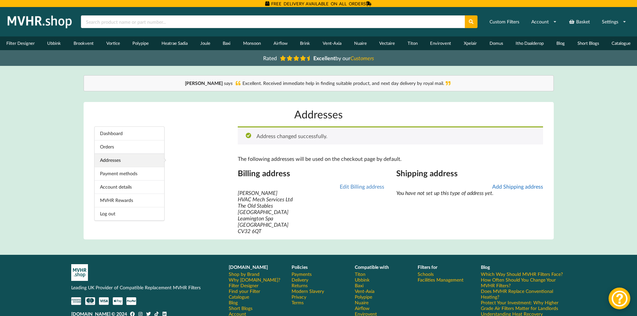
click at [520, 188] on link "Add Shipping address" at bounding box center [518, 186] width 51 height 6
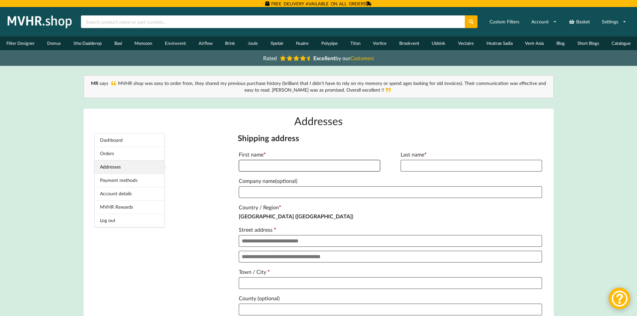
click at [264, 164] on input "First name *" at bounding box center [310, 166] width 142 height 12
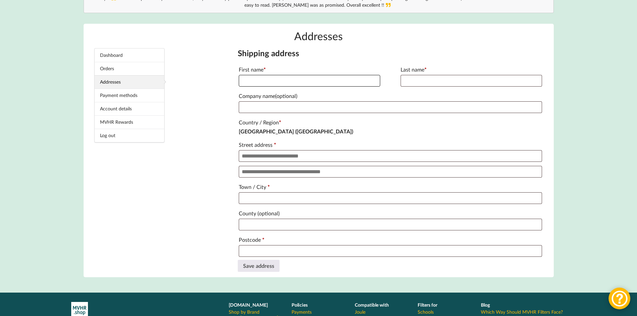
scroll to position [33, 0]
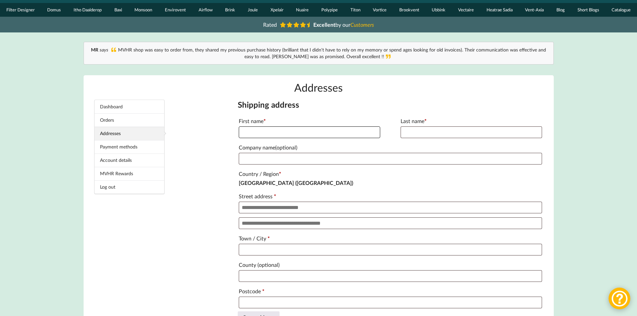
click at [291, 133] on input "First name *" at bounding box center [310, 132] width 142 height 12
type input "********"
type input "******"
click at [287, 156] on input "Company name (optional)" at bounding box center [391, 159] width 304 height 12
type input "**********"
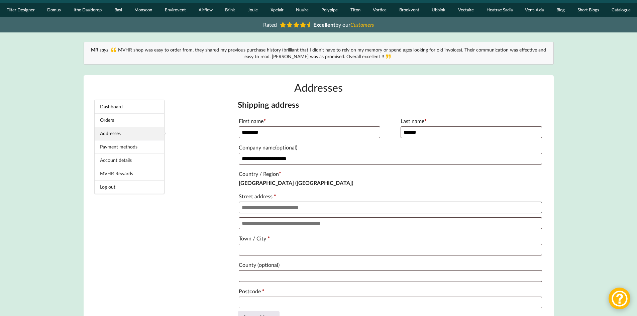
type input "**********"
type input "********"
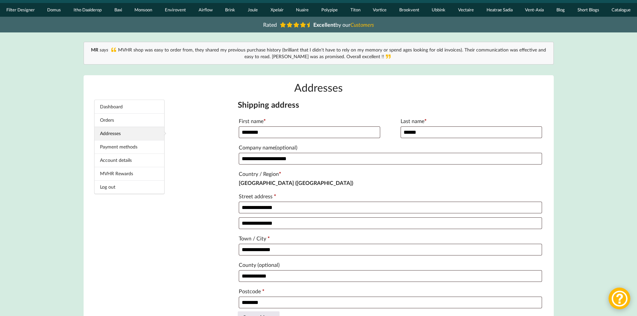
click at [438, 171] on label "Country / Region *" at bounding box center [391, 174] width 304 height 11
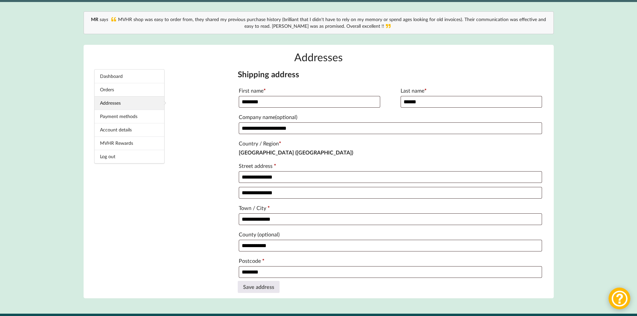
scroll to position [167, 0]
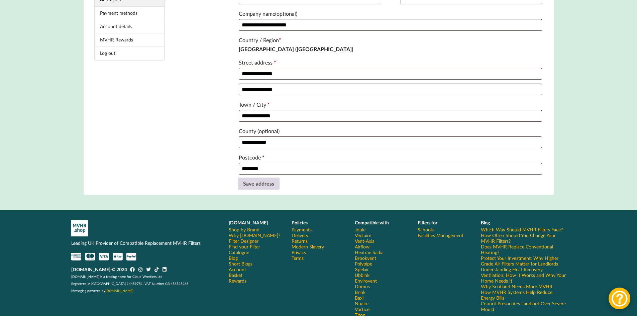
click at [257, 188] on button "Save address" at bounding box center [259, 184] width 42 height 12
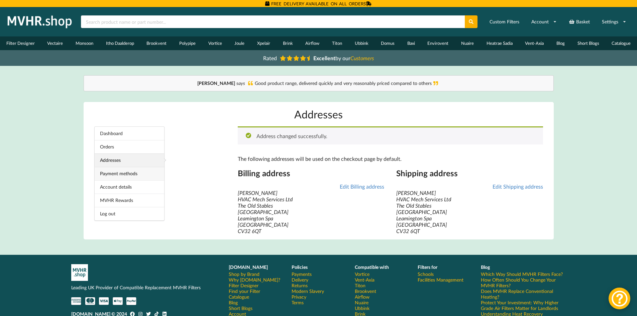
click at [142, 171] on link "Payment methods" at bounding box center [130, 173] width 70 height 13
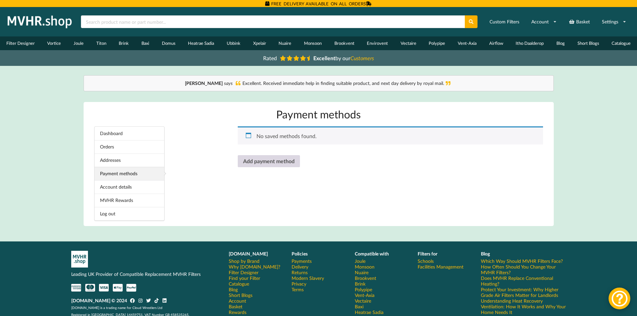
click at [266, 159] on link "Add payment method" at bounding box center [269, 161] width 62 height 12
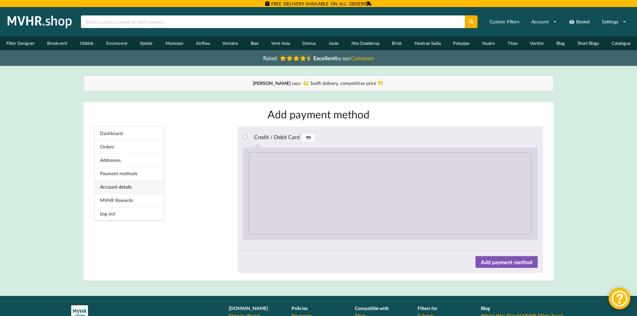
click at [117, 188] on link "Account details" at bounding box center [130, 186] width 70 height 13
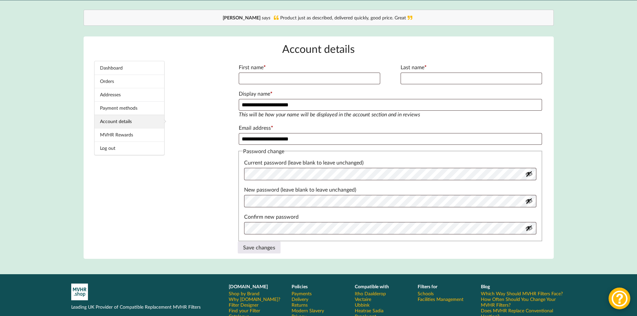
scroll to position [100, 0]
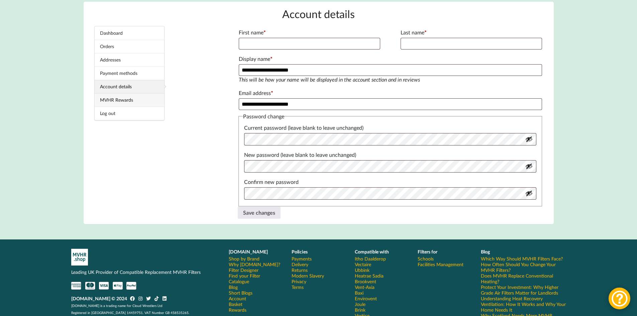
click at [119, 98] on link "MVHR Rewards" at bounding box center [130, 99] width 70 height 13
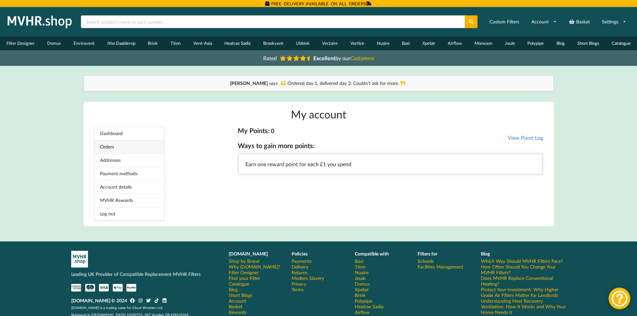
click at [135, 147] on link "Orders" at bounding box center [130, 146] width 70 height 13
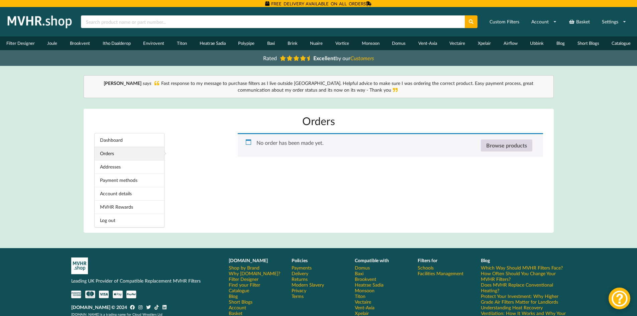
click at [504, 143] on link "Browse products" at bounding box center [507, 146] width 52 height 12
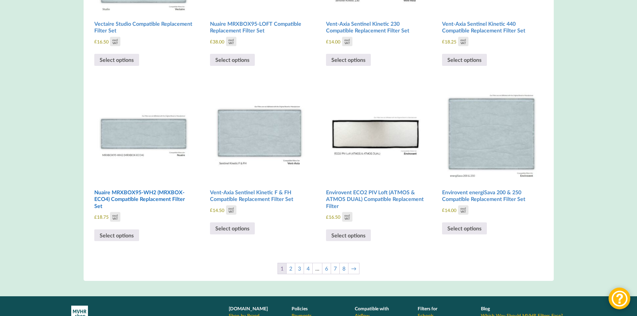
scroll to position [502, 0]
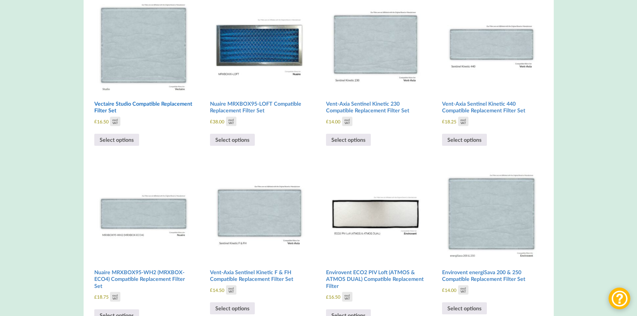
click at [138, 59] on img at bounding box center [143, 42] width 99 height 99
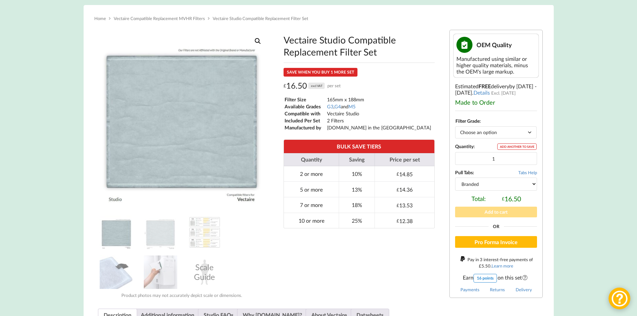
scroll to position [100, 0]
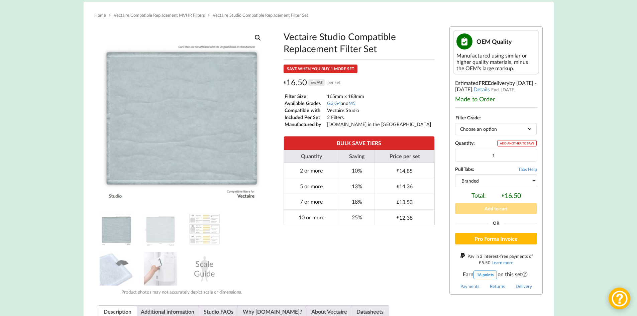
click at [530, 129] on select "Choose an option G3 G4 M5" at bounding box center [496, 129] width 82 height 12
select select "M5"
click at [455, 123] on select "Choose an option G3 G4 M5" at bounding box center [496, 129] width 82 height 12
click at [529, 158] on input "1" at bounding box center [496, 155] width 82 height 13
drag, startPoint x: 499, startPoint y: 156, endPoint x: 488, endPoint y: 158, distance: 11.7
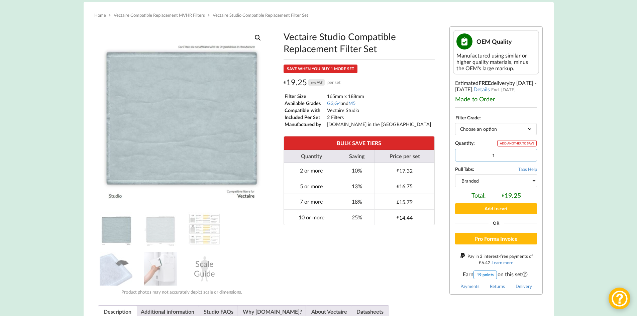
click at [488, 158] on input "1" at bounding box center [496, 155] width 82 height 13
type input "10"
click at [320, 257] on div "Vectaire Studio Compatible Replacement Filter Set SAVE WHEN YOU BUY 1 MORE SET …" at bounding box center [359, 161] width 171 height 278
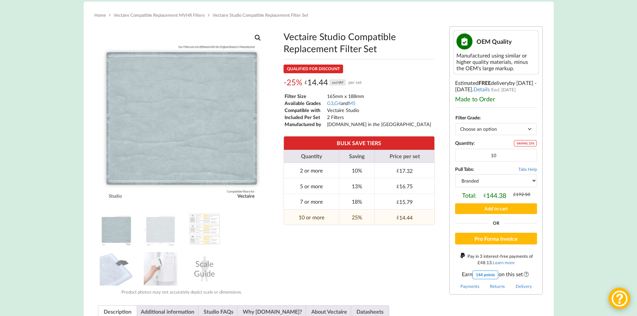
click at [535, 181] on select "Branded Black" at bounding box center [496, 180] width 82 height 13
select select "black"
click at [455, 174] on select "Branded Black" at bounding box center [496, 180] width 82 height 13
click at [405, 272] on div "Vectaire Studio Compatible Replacement Filter Set QUALIFIED FOR DISCOUNT -25% £…" at bounding box center [359, 161] width 171 height 278
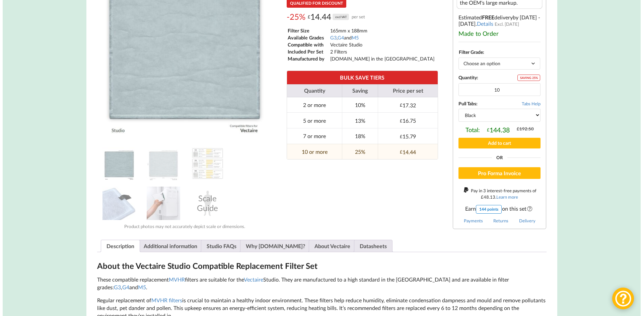
scroll to position [167, 0]
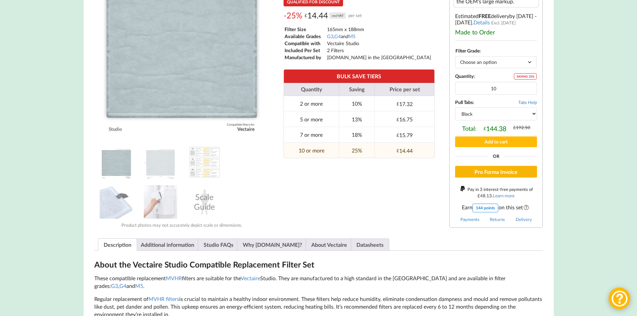
click at [505, 172] on button "Pro Forma Invoice" at bounding box center [496, 172] width 82 height 12
